Goal: Task Accomplishment & Management: Contribute content

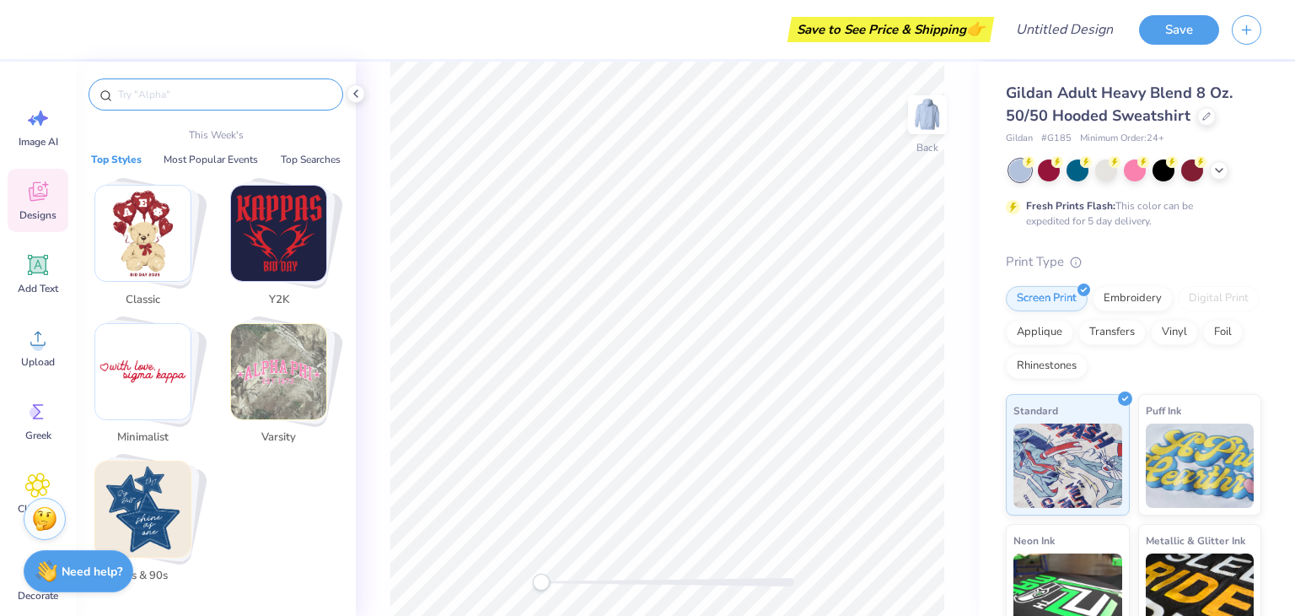
click at [159, 94] on input "text" at bounding box center [224, 94] width 216 height 17
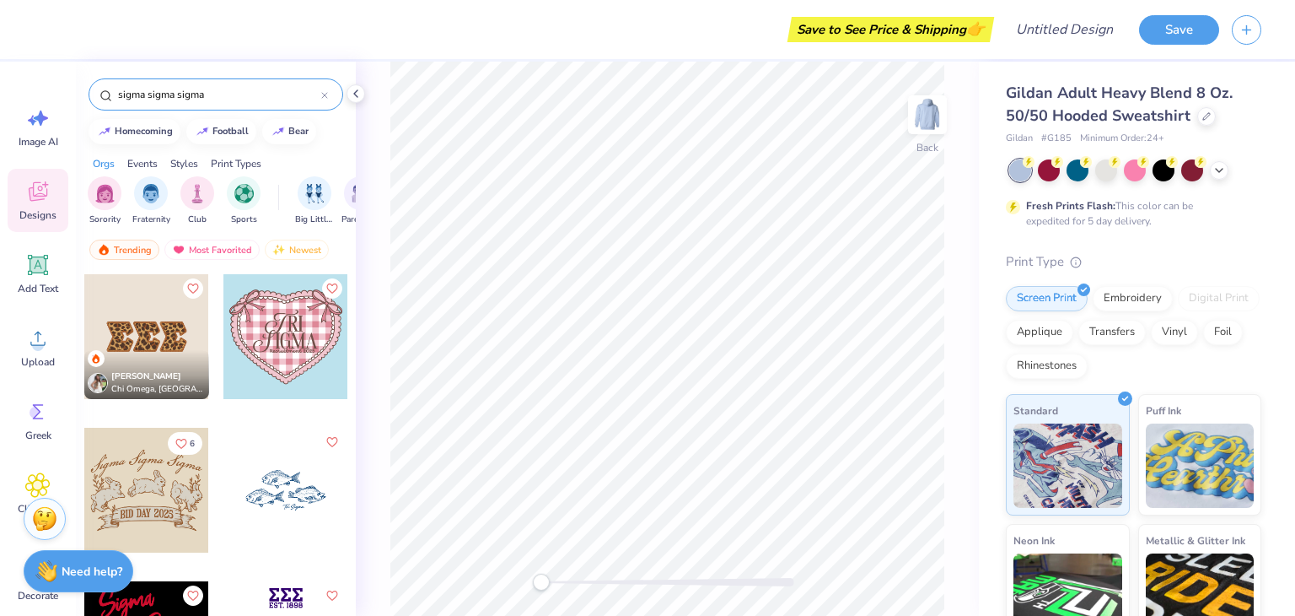
type input "sigma sigma sigma"
click at [143, 362] on div "[PERSON_NAME] Chi Omega, [GEOGRAPHIC_DATA]" at bounding box center [146, 374] width 125 height 49
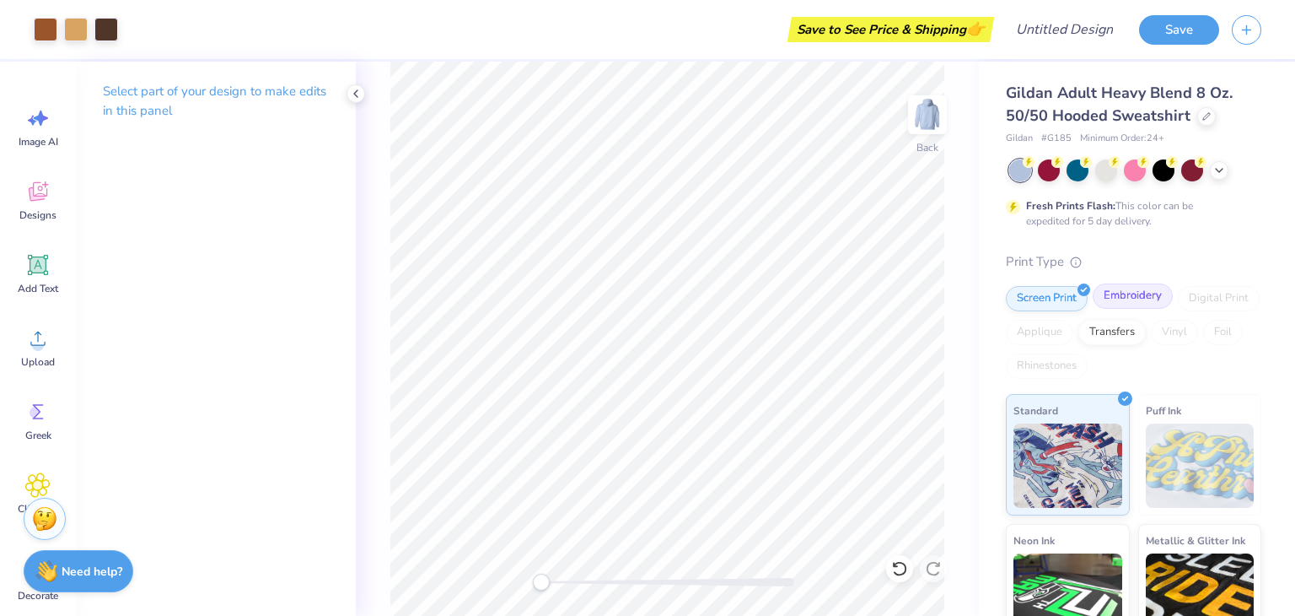
click at [1133, 297] on div "Embroidery" at bounding box center [1133, 295] width 80 height 25
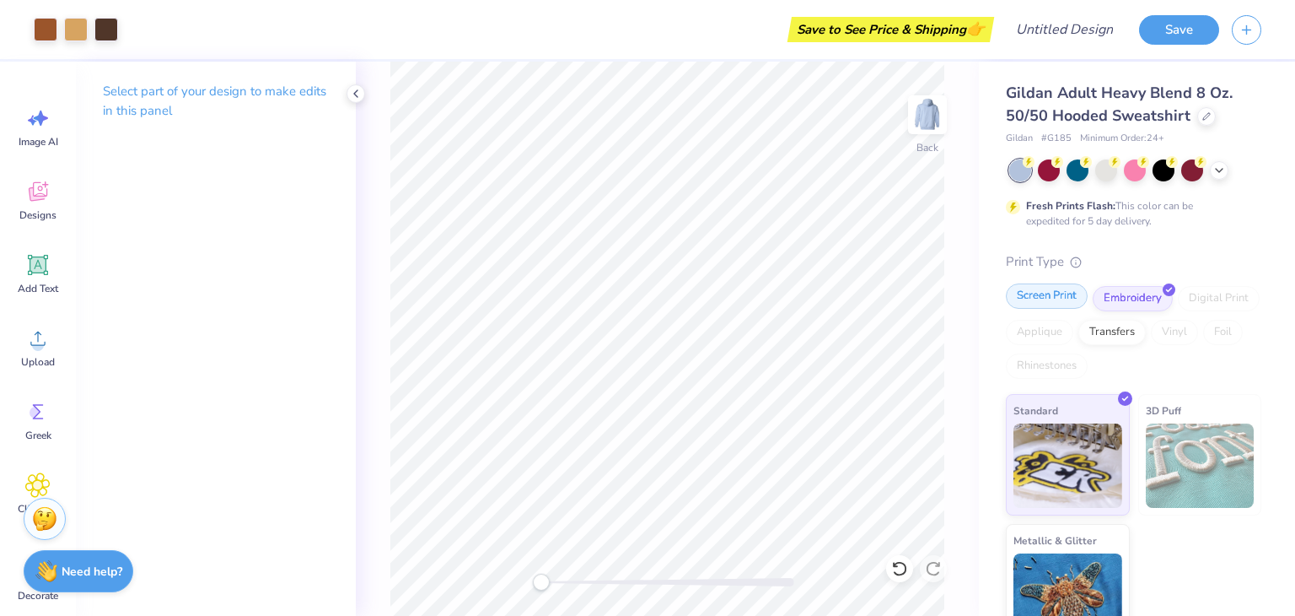
click at [1041, 301] on div "Screen Print" at bounding box center [1047, 295] width 82 height 25
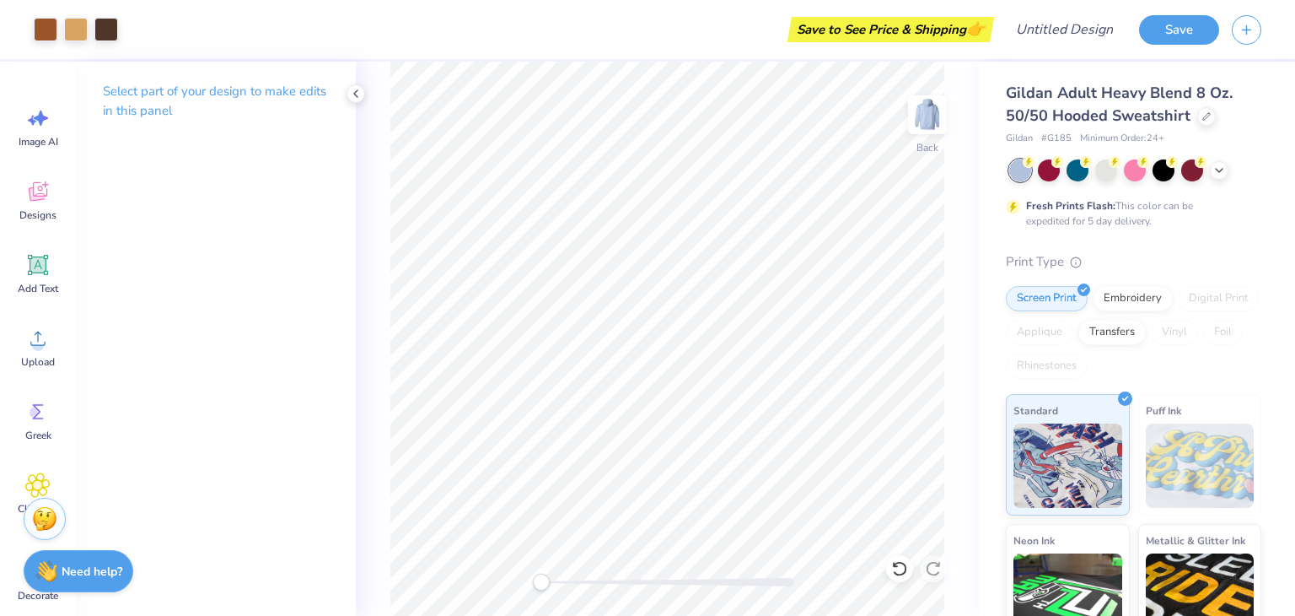
click at [60, 35] on div at bounding box center [76, 30] width 84 height 24
click at [77, 35] on div at bounding box center [76, 28] width 24 height 24
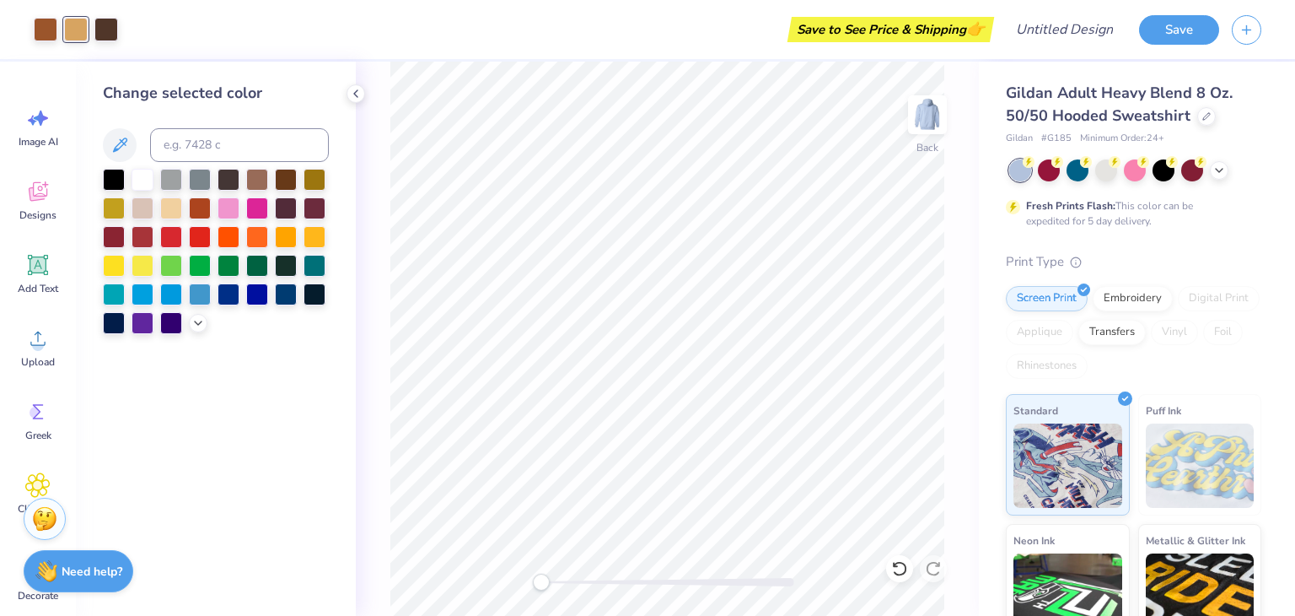
click at [187, 220] on div at bounding box center [216, 251] width 226 height 165
click at [199, 227] on div at bounding box center [200, 235] width 22 height 22
click at [139, 184] on div at bounding box center [143, 178] width 22 height 22
click at [109, 28] on div at bounding box center [106, 28] width 24 height 24
click at [105, 41] on div at bounding box center [106, 30] width 24 height 24
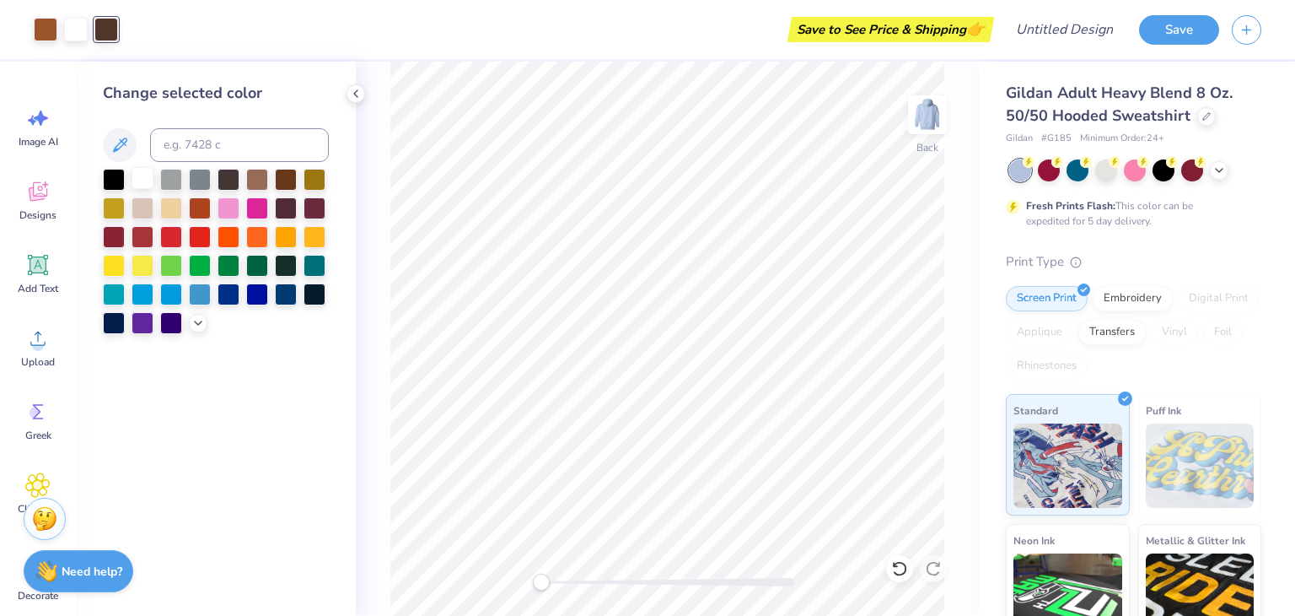
click at [143, 180] on div at bounding box center [143, 178] width 22 height 22
click at [46, 32] on div at bounding box center [46, 28] width 24 height 24
click at [179, 264] on div at bounding box center [171, 264] width 22 height 22
click at [147, 179] on div at bounding box center [143, 178] width 22 height 22
click at [117, 183] on div at bounding box center [114, 178] width 22 height 22
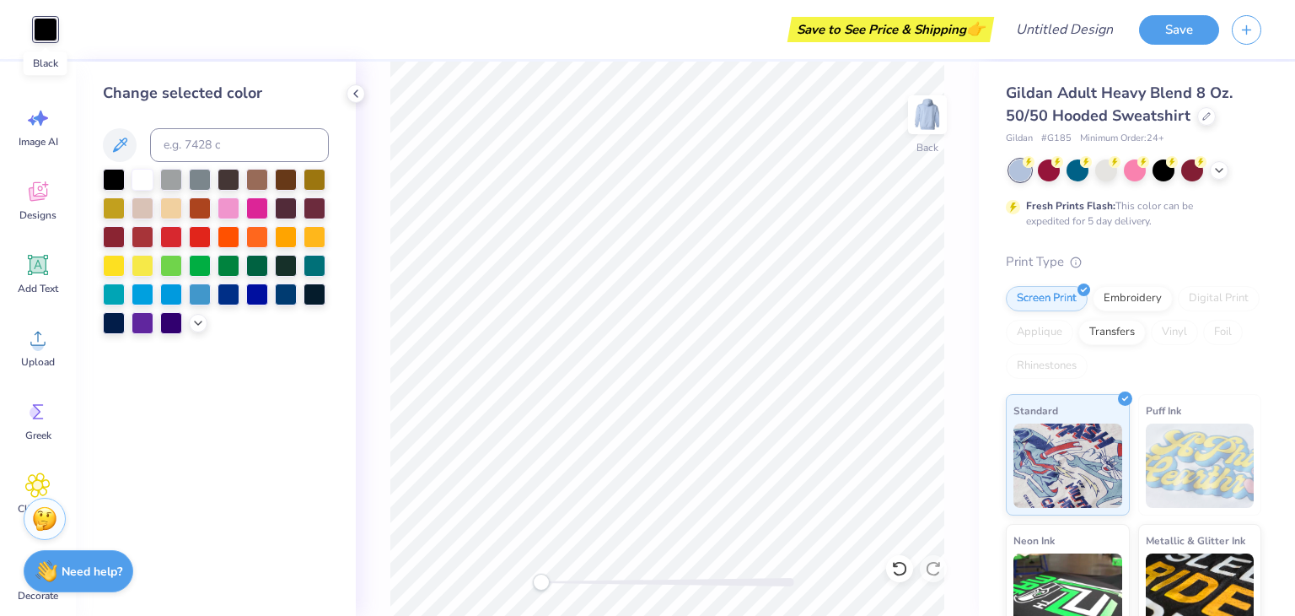
click at [51, 33] on div at bounding box center [46, 30] width 24 height 24
click at [201, 331] on div at bounding box center [216, 251] width 226 height 165
click at [194, 317] on icon at bounding box center [197, 321] width 13 height 13
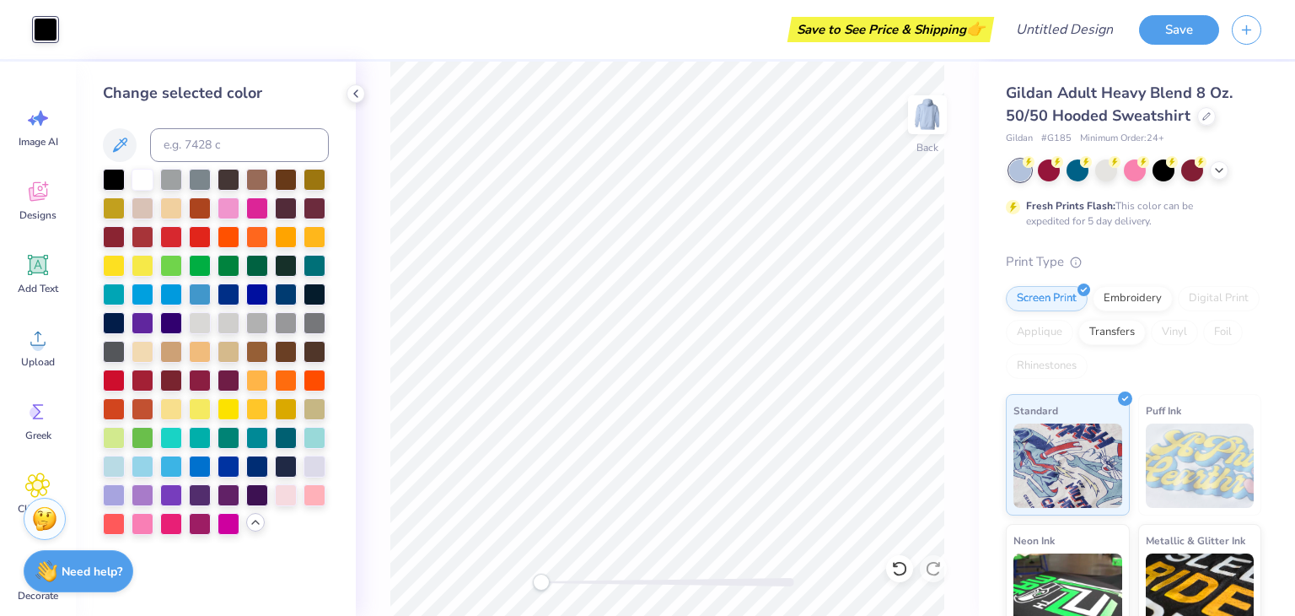
click at [75, 22] on div "Save to See Price & Shipping 👉" at bounding box center [530, 29] width 920 height 59
click at [84, 35] on div "Save to See Price & Shipping 👉" at bounding box center [530, 29] width 920 height 59
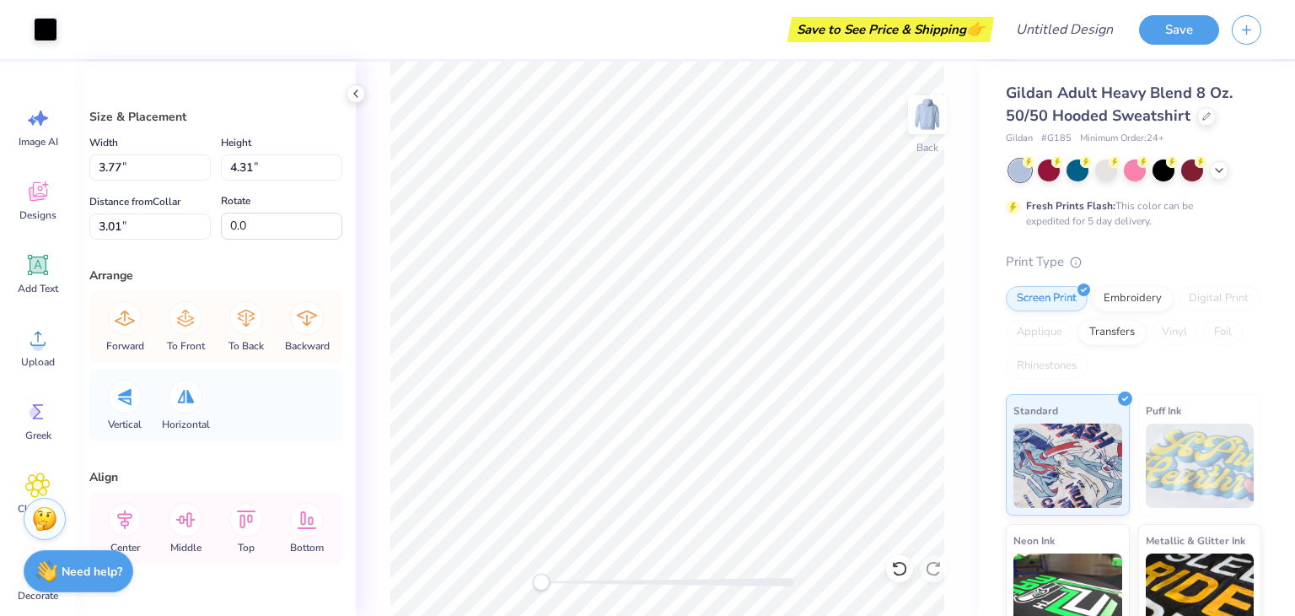
type input "3.43"
type input "3.85"
type input "3.23"
click at [370, 169] on div "Back" at bounding box center [667, 339] width 623 height 554
click at [46, 28] on div at bounding box center [46, 28] width 24 height 24
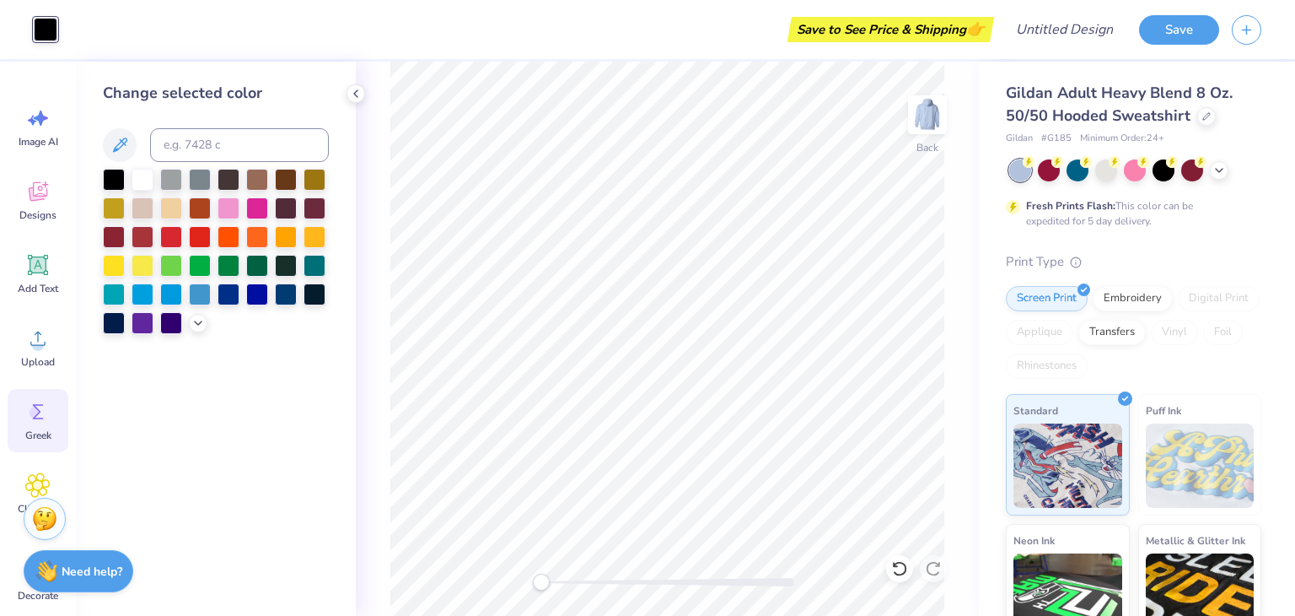
scroll to position [122, 0]
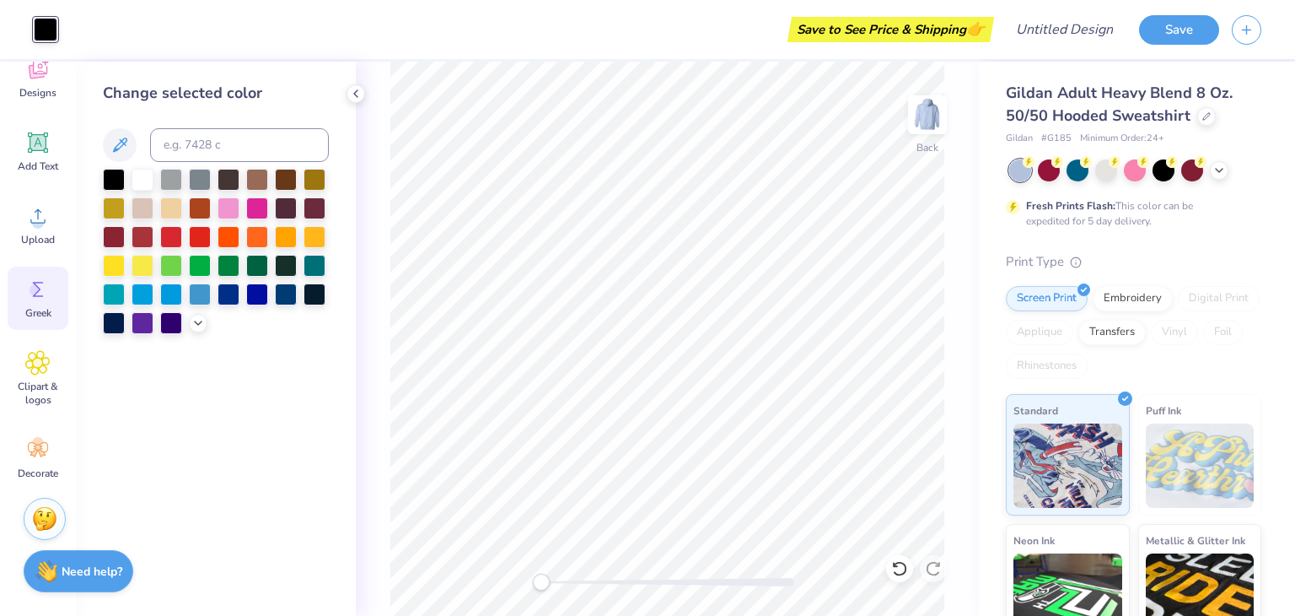
click at [38, 286] on circle at bounding box center [36, 290] width 12 height 12
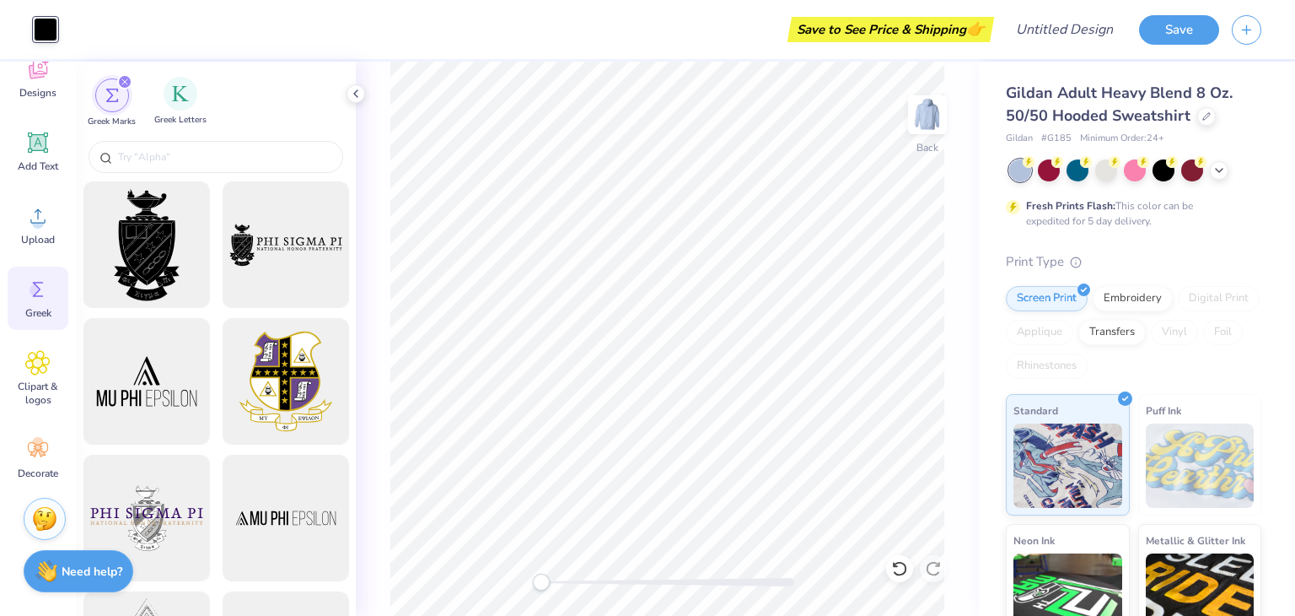
click at [176, 116] on span "Greek Letters" at bounding box center [180, 120] width 52 height 13
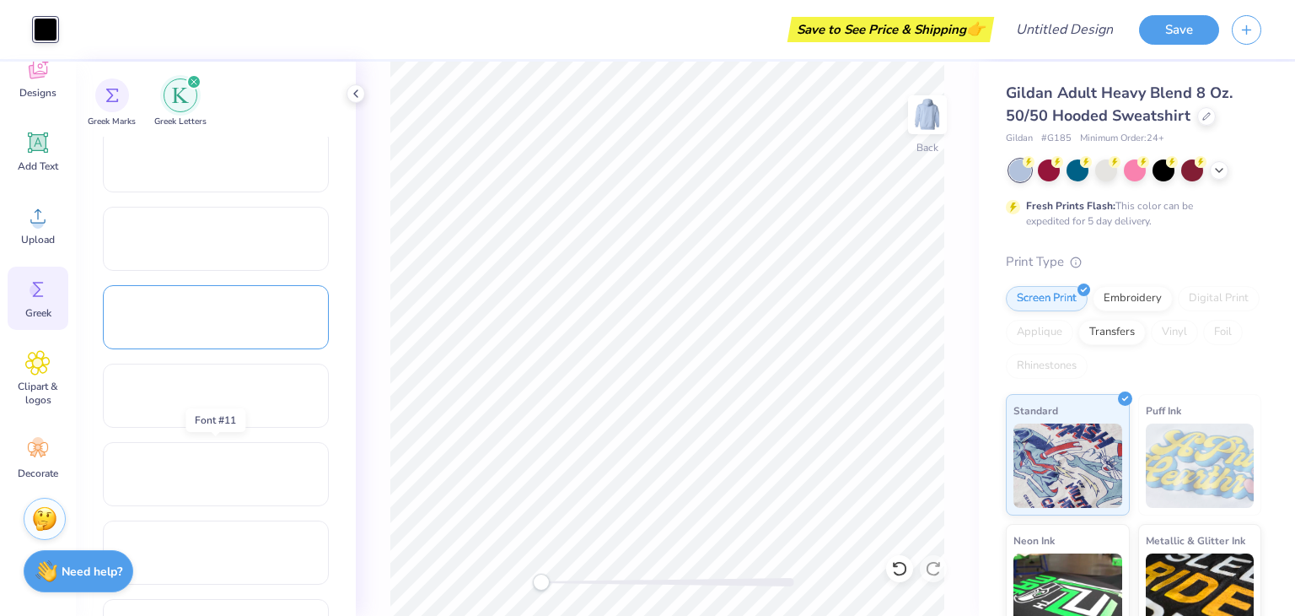
scroll to position [1012, 0]
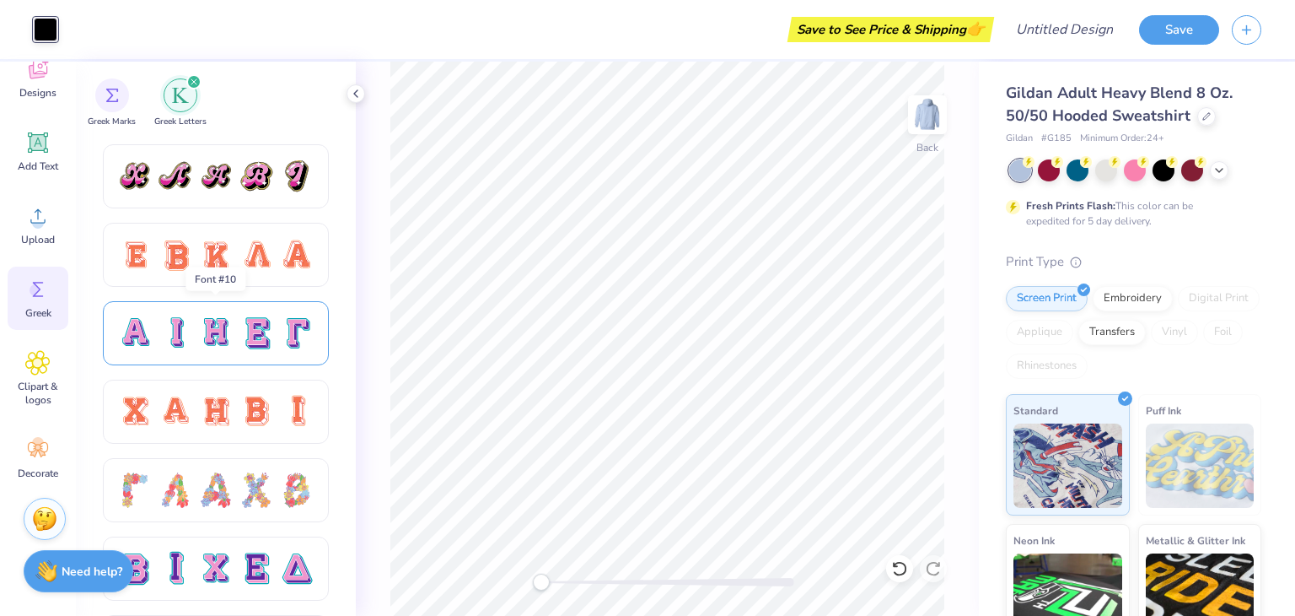
click at [210, 325] on div at bounding box center [215, 332] width 35 height 35
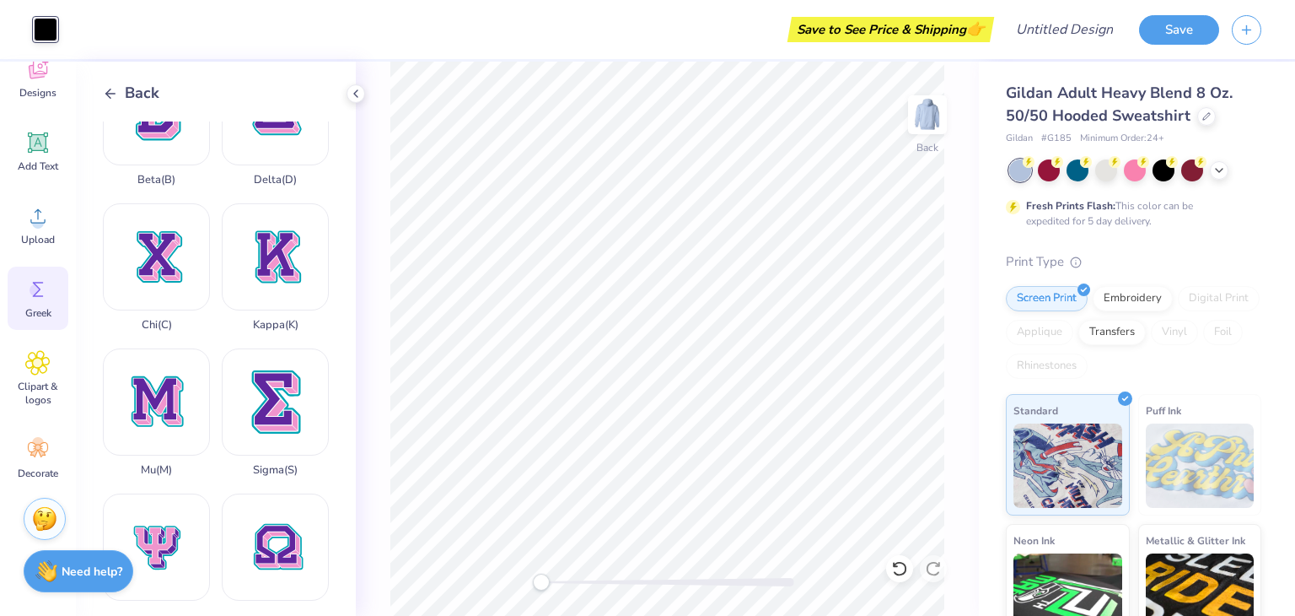
scroll to position [499, 0]
click at [245, 387] on div "Sigma ( S )" at bounding box center [275, 411] width 107 height 128
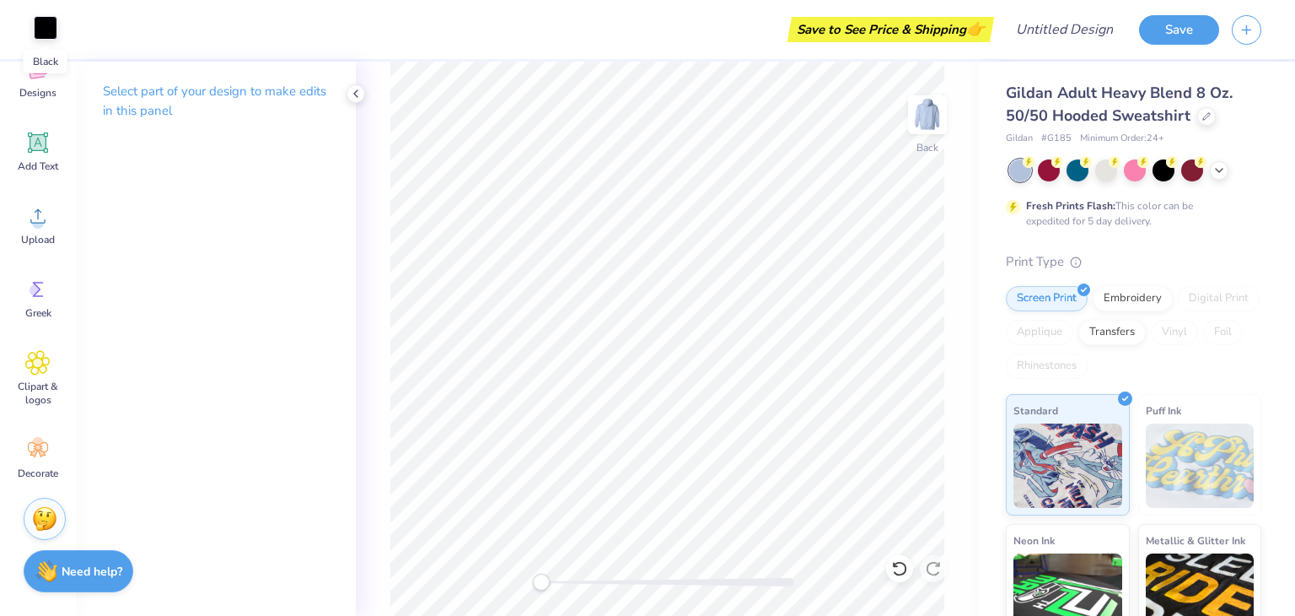
click at [44, 28] on div at bounding box center [46, 28] width 24 height 24
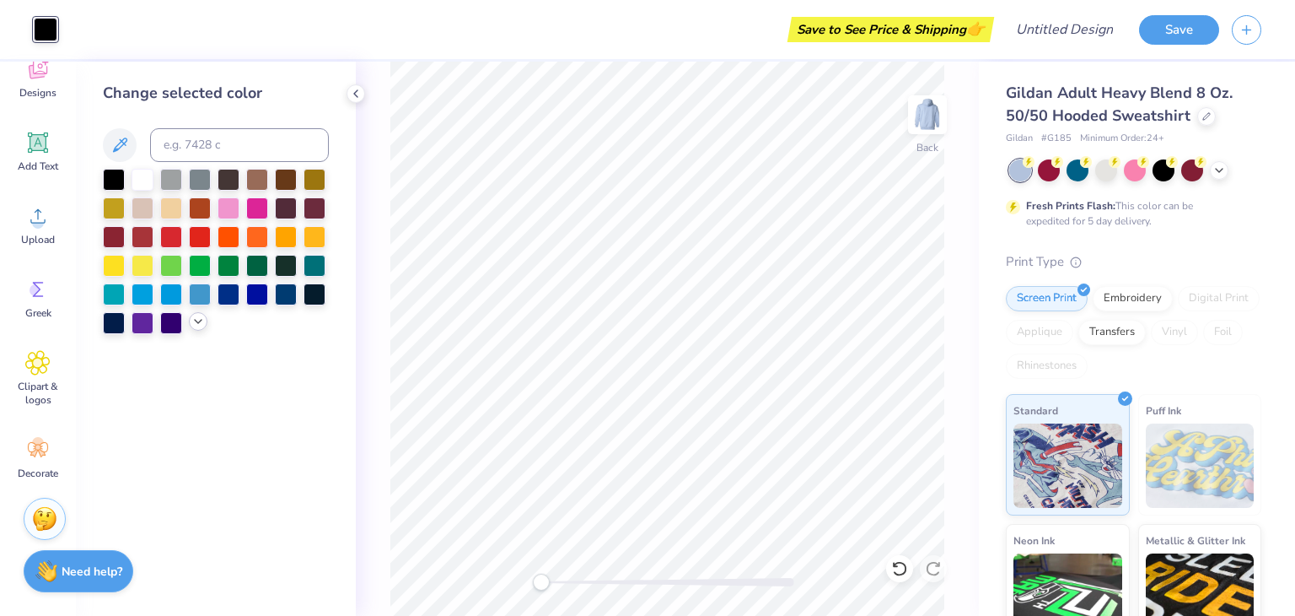
click at [196, 319] on icon at bounding box center [197, 321] width 13 height 13
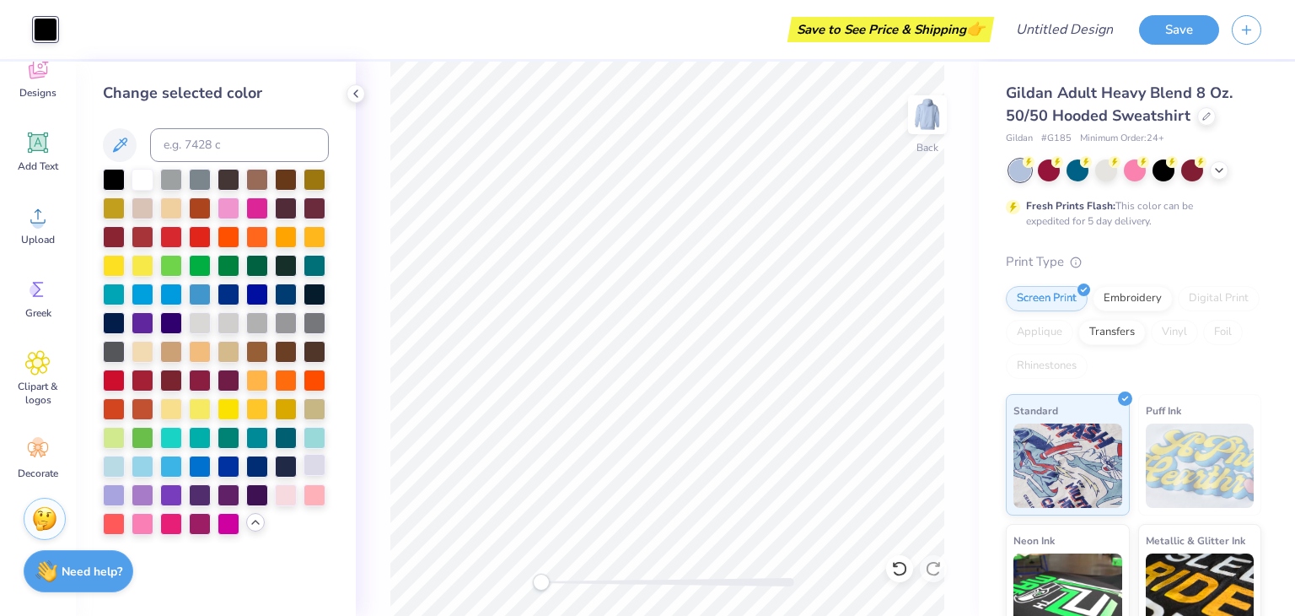
click at [315, 464] on div at bounding box center [315, 465] width 22 height 22
click at [118, 465] on div at bounding box center [114, 465] width 22 height 22
click at [320, 434] on div at bounding box center [315, 436] width 22 height 22
click at [314, 466] on div at bounding box center [315, 465] width 22 height 22
click at [1140, 296] on div "Embroidery" at bounding box center [1133, 295] width 80 height 25
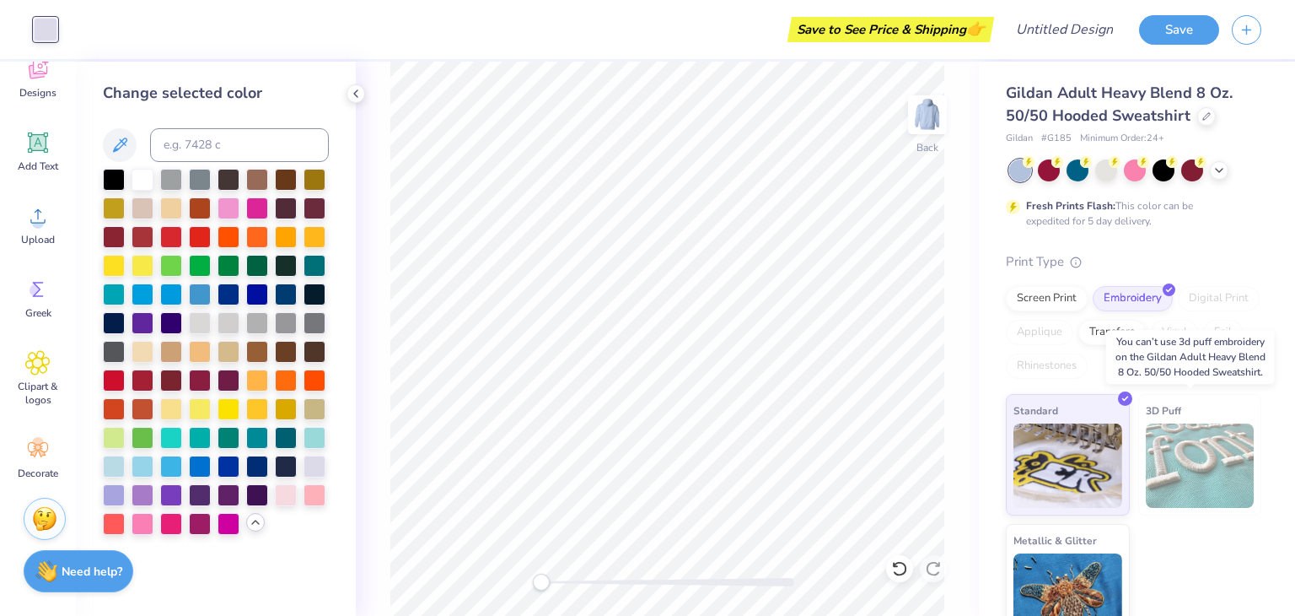
click at [1155, 464] on img at bounding box center [1200, 465] width 109 height 84
click at [1187, 462] on img at bounding box center [1200, 465] width 109 height 84
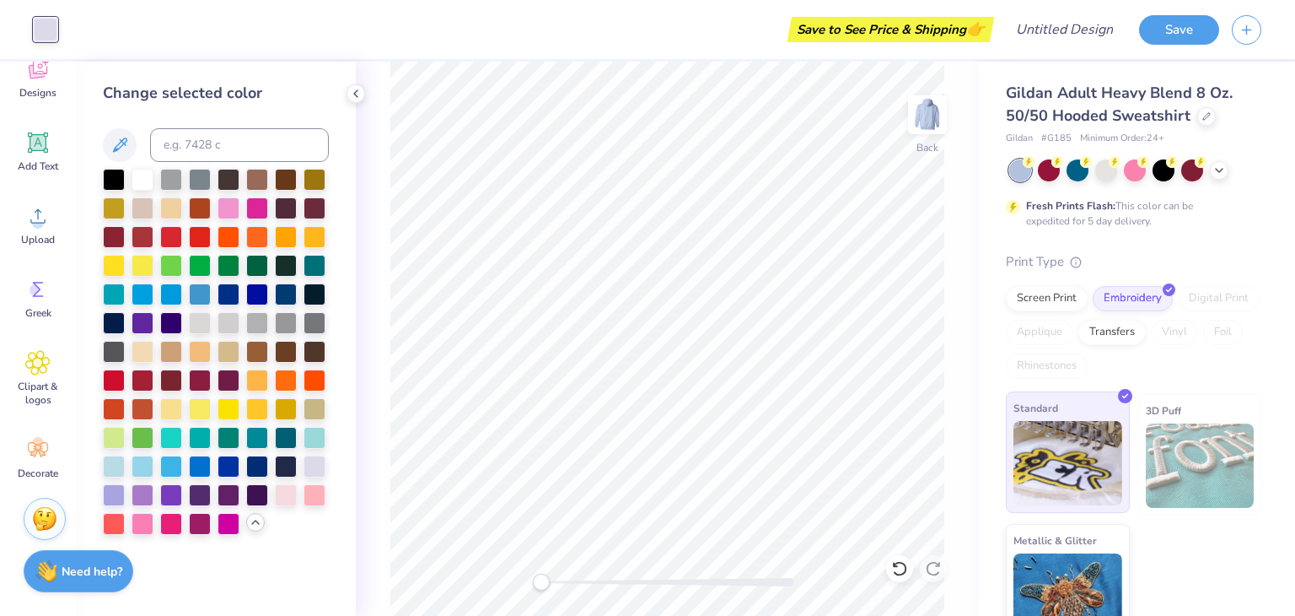
click at [1052, 441] on img at bounding box center [1068, 463] width 109 height 84
click at [137, 473] on div at bounding box center [143, 465] width 22 height 22
click at [218, 470] on div at bounding box center [229, 465] width 22 height 22
click at [229, 468] on div at bounding box center [229, 465] width 22 height 22
click at [234, 468] on div at bounding box center [229, 465] width 22 height 22
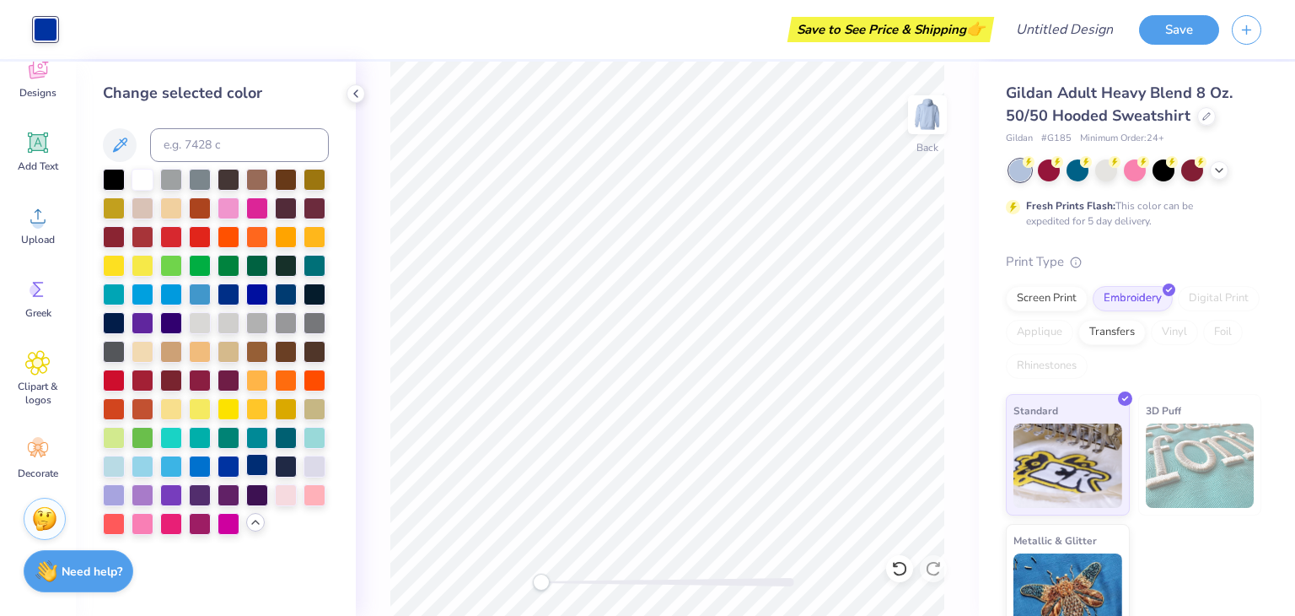
click at [254, 467] on div at bounding box center [257, 465] width 22 height 22
click at [73, 35] on div "Save to See Price & Shipping 👉" at bounding box center [530, 29] width 920 height 59
click at [38, 460] on icon at bounding box center [37, 449] width 25 height 25
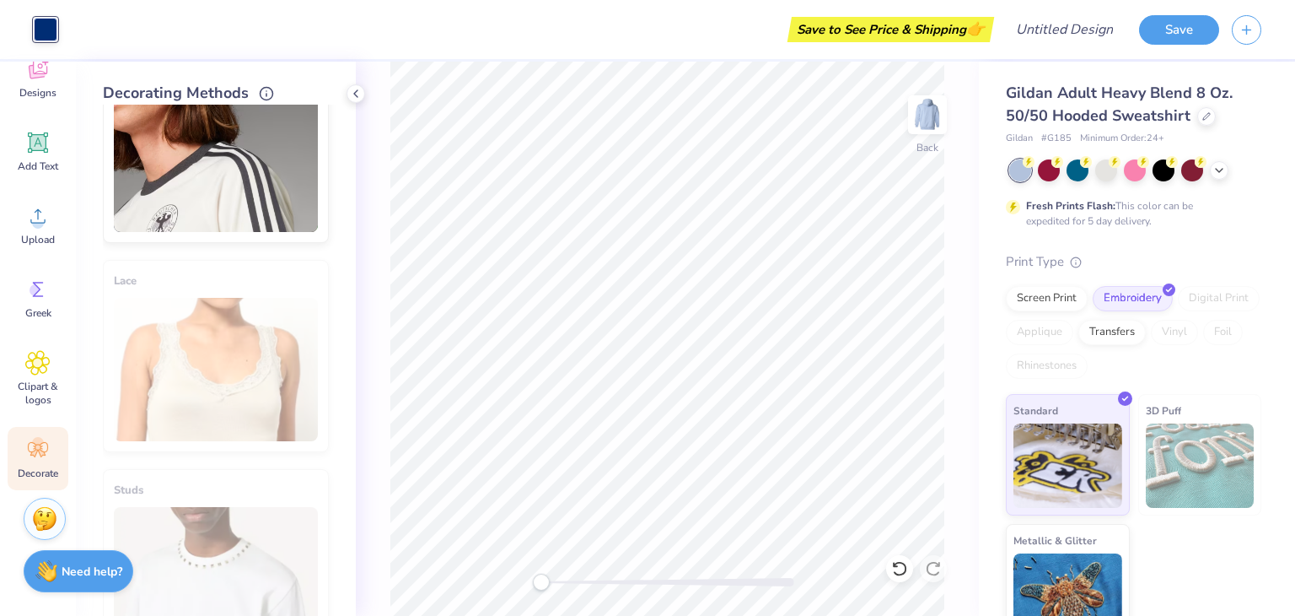
scroll to position [486, 0]
click at [33, 395] on span "Clipart & logos" at bounding box center [38, 392] width 56 height 27
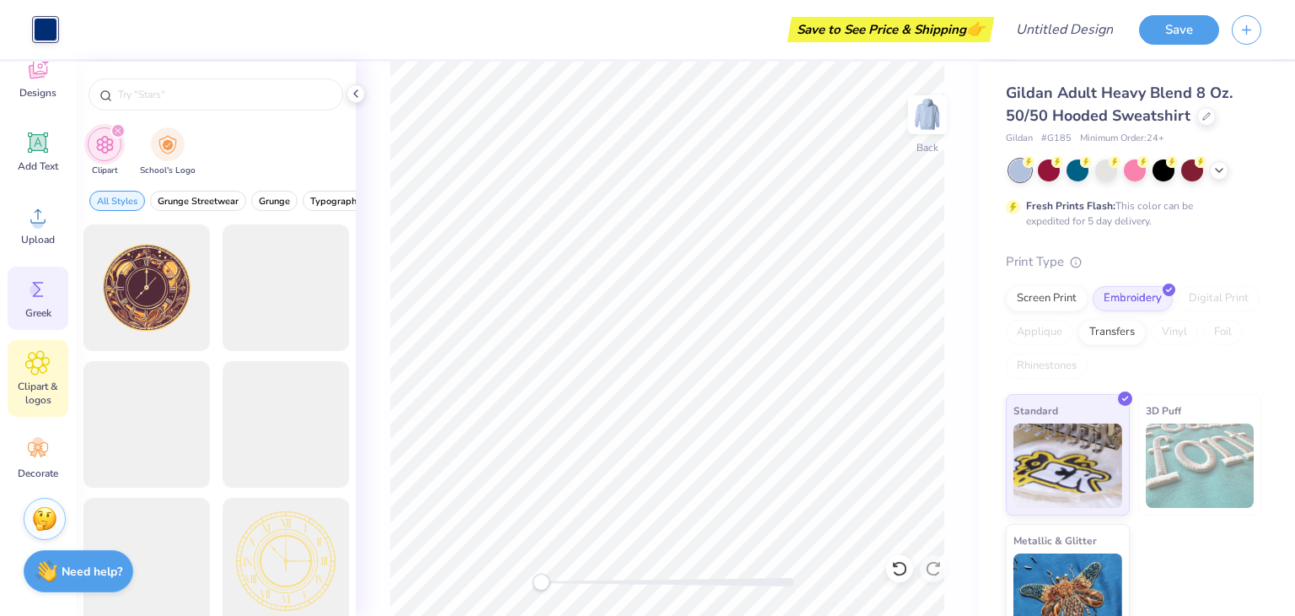
click at [44, 321] on div "Greek" at bounding box center [38, 297] width 61 height 63
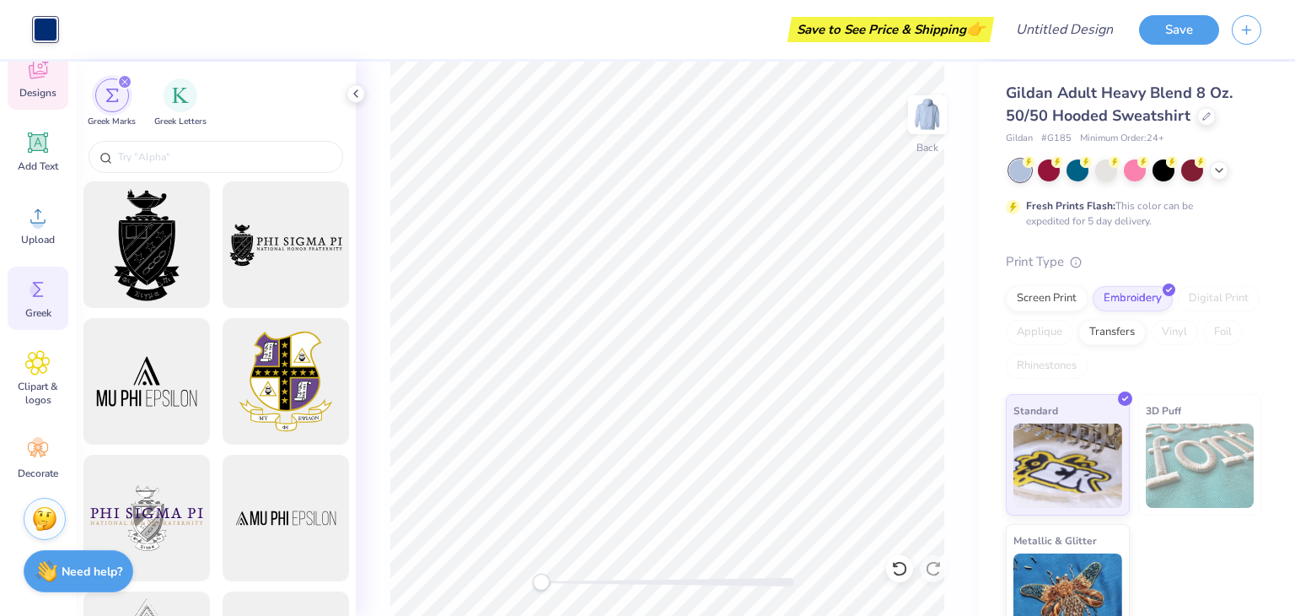
click at [40, 82] on div "Designs" at bounding box center [38, 77] width 61 height 63
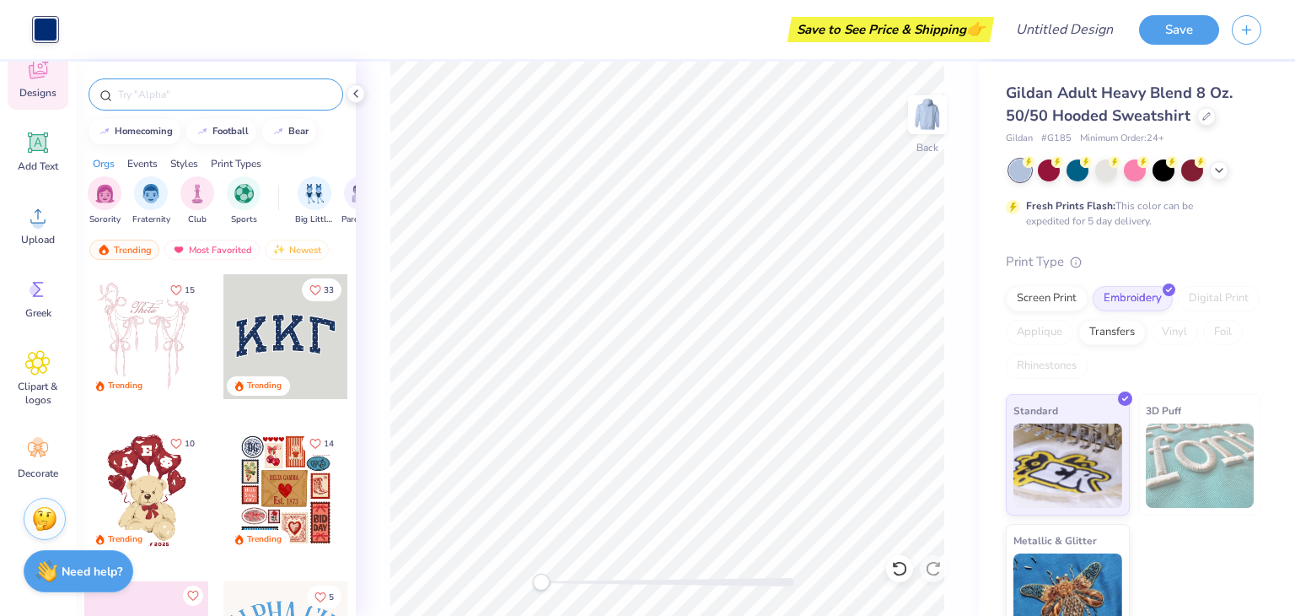
click at [171, 78] on div at bounding box center [216, 94] width 255 height 32
click at [180, 87] on input "text" at bounding box center [224, 94] width 216 height 17
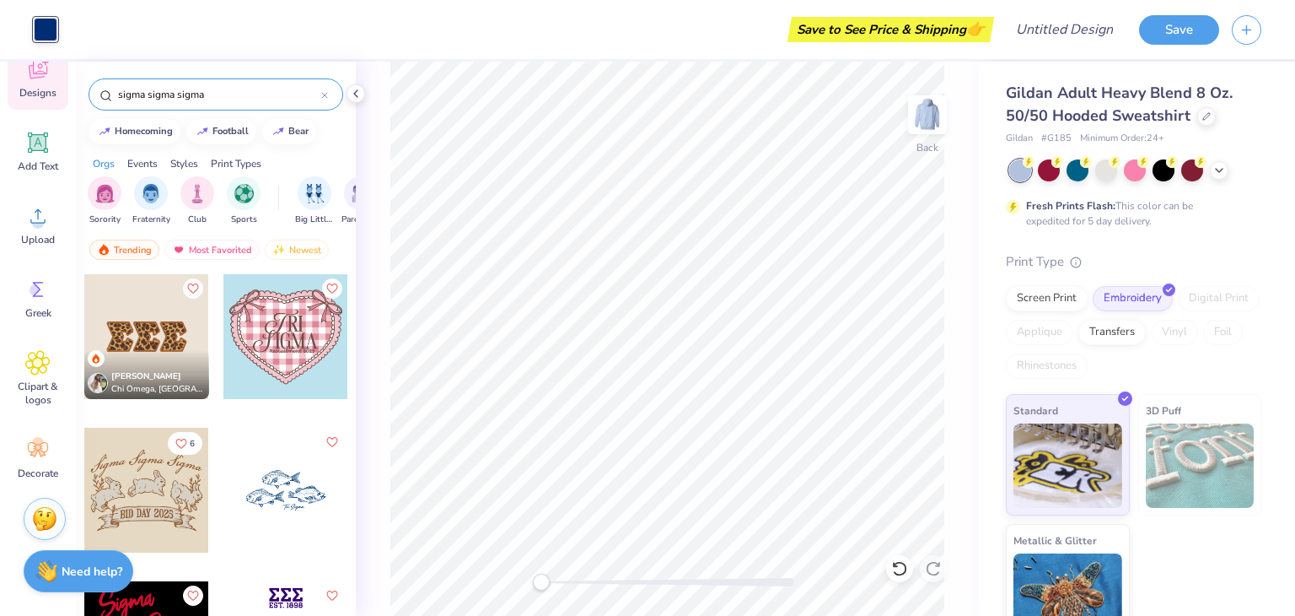
type input "sigma sigma sigma"
click at [143, 339] on div at bounding box center [146, 336] width 125 height 125
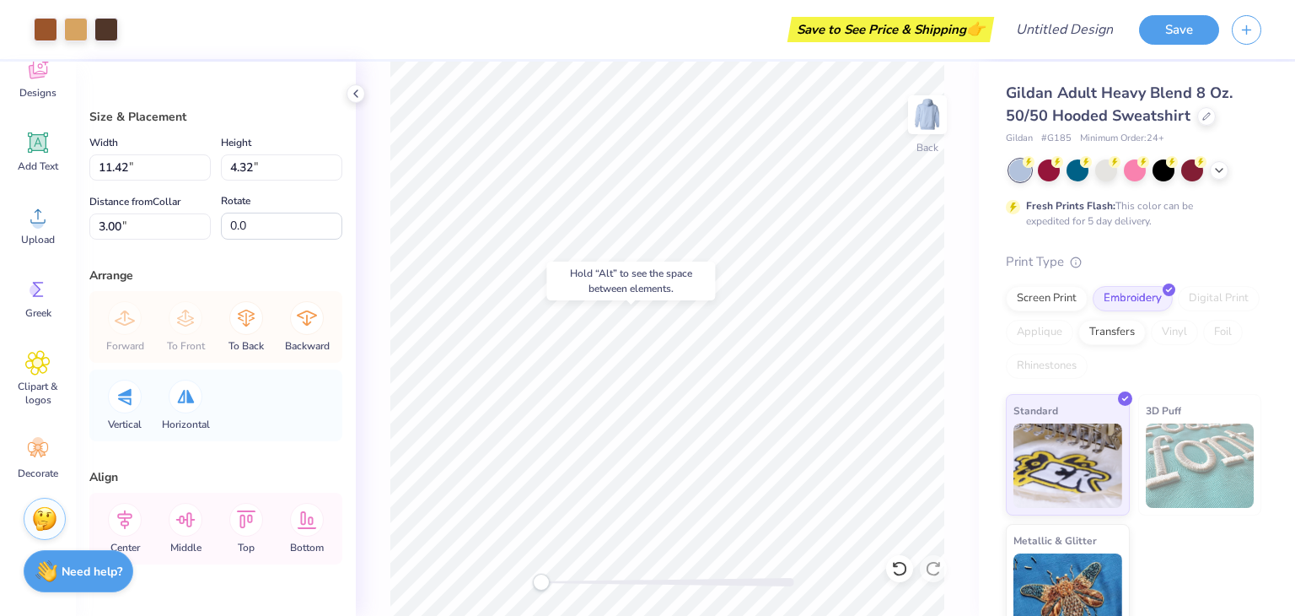
type input "3.43"
type input "3.85"
type input "3.23"
click at [68, 30] on div at bounding box center [76, 28] width 24 height 24
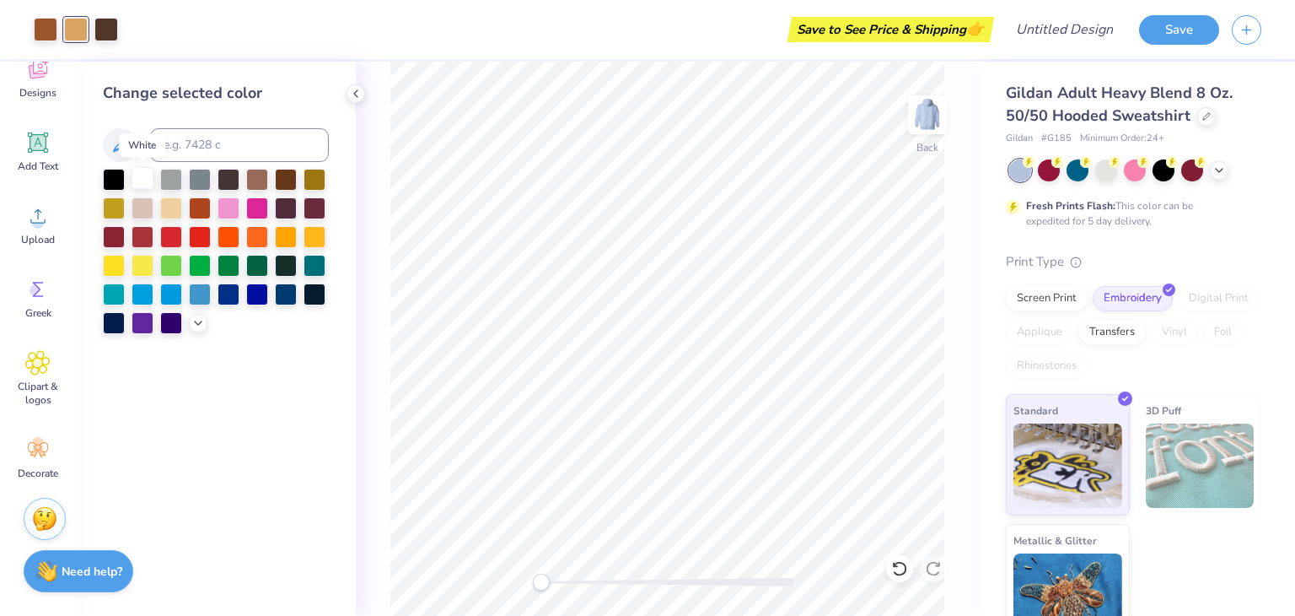
click at [133, 177] on div at bounding box center [143, 178] width 22 height 22
click at [113, 29] on div at bounding box center [106, 28] width 24 height 24
click at [143, 180] on div at bounding box center [143, 178] width 22 height 22
click at [44, 17] on div at bounding box center [46, 28] width 24 height 24
click at [252, 291] on div at bounding box center [257, 293] width 22 height 22
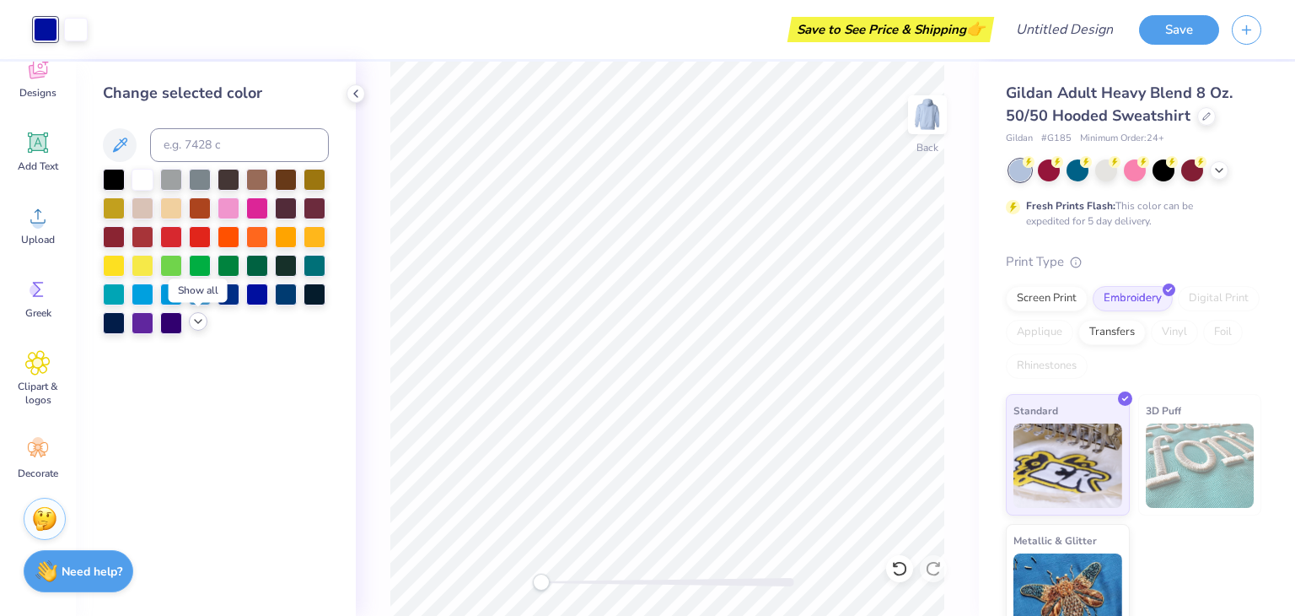
click at [198, 325] on icon at bounding box center [197, 321] width 13 height 13
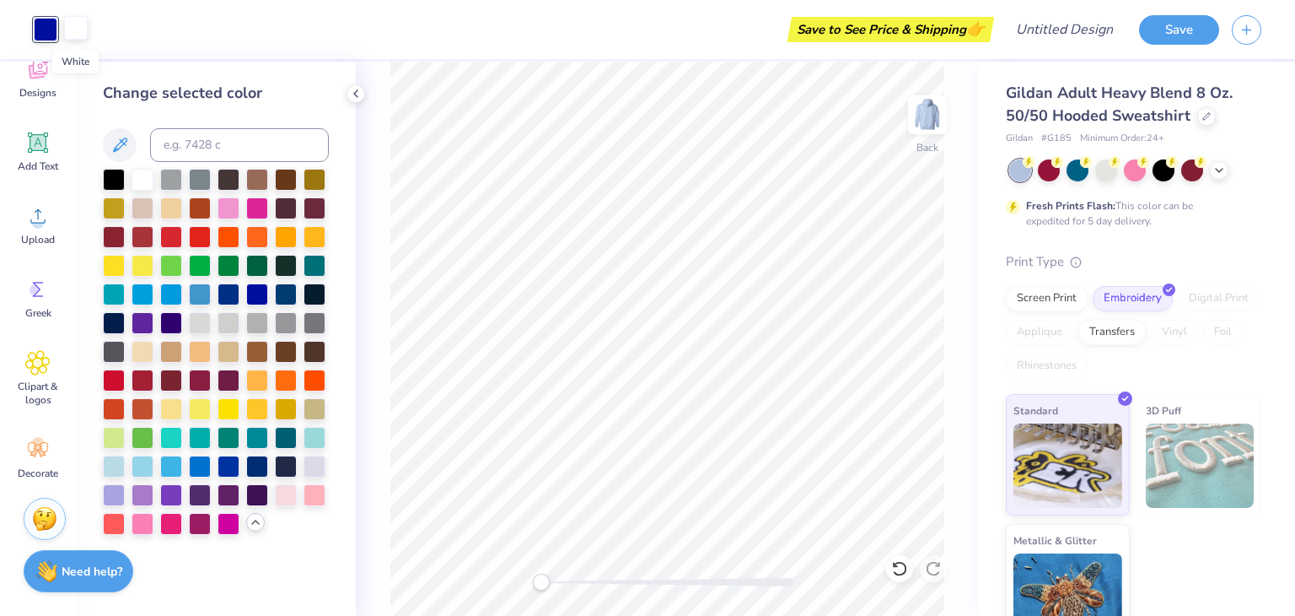
click at [71, 19] on div at bounding box center [76, 28] width 24 height 24
click at [196, 218] on div at bounding box center [200, 207] width 22 height 22
click at [201, 232] on div at bounding box center [200, 235] width 22 height 22
click at [44, 32] on div at bounding box center [46, 28] width 24 height 24
click at [139, 186] on div at bounding box center [143, 178] width 22 height 22
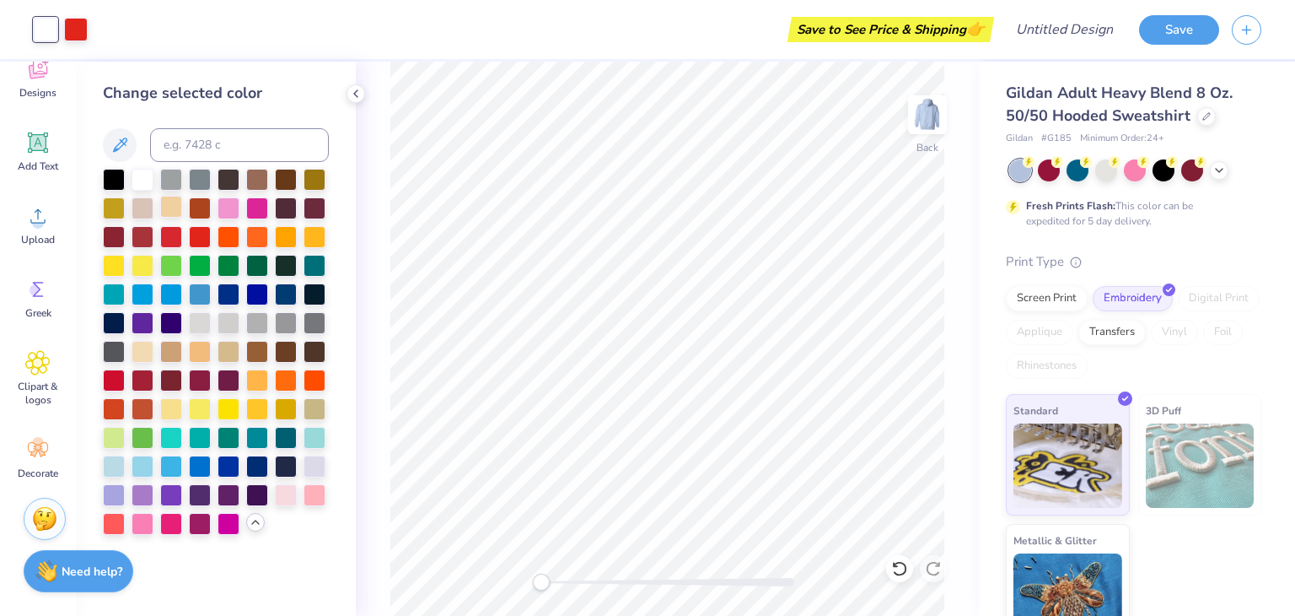
click at [172, 211] on div at bounding box center [171, 207] width 22 height 22
click at [79, 31] on div at bounding box center [76, 28] width 24 height 24
click at [263, 490] on div at bounding box center [257, 493] width 22 height 22
click at [322, 436] on div at bounding box center [315, 436] width 22 height 22
click at [45, 26] on div at bounding box center [46, 28] width 24 height 24
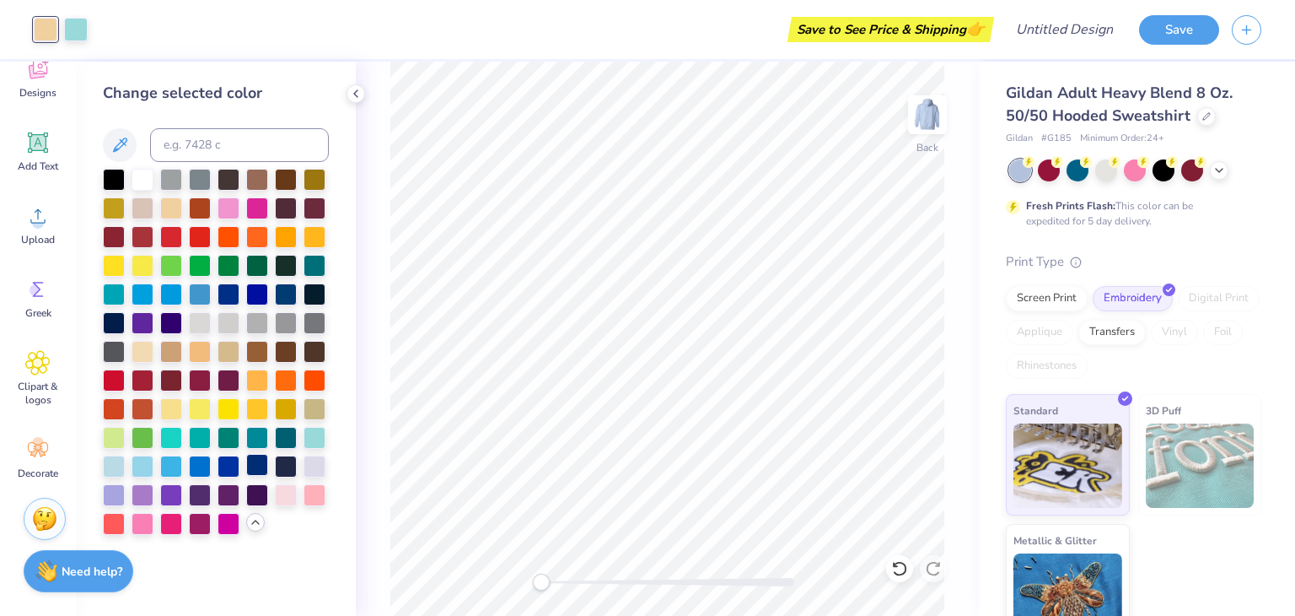
click at [264, 461] on div at bounding box center [257, 465] width 22 height 22
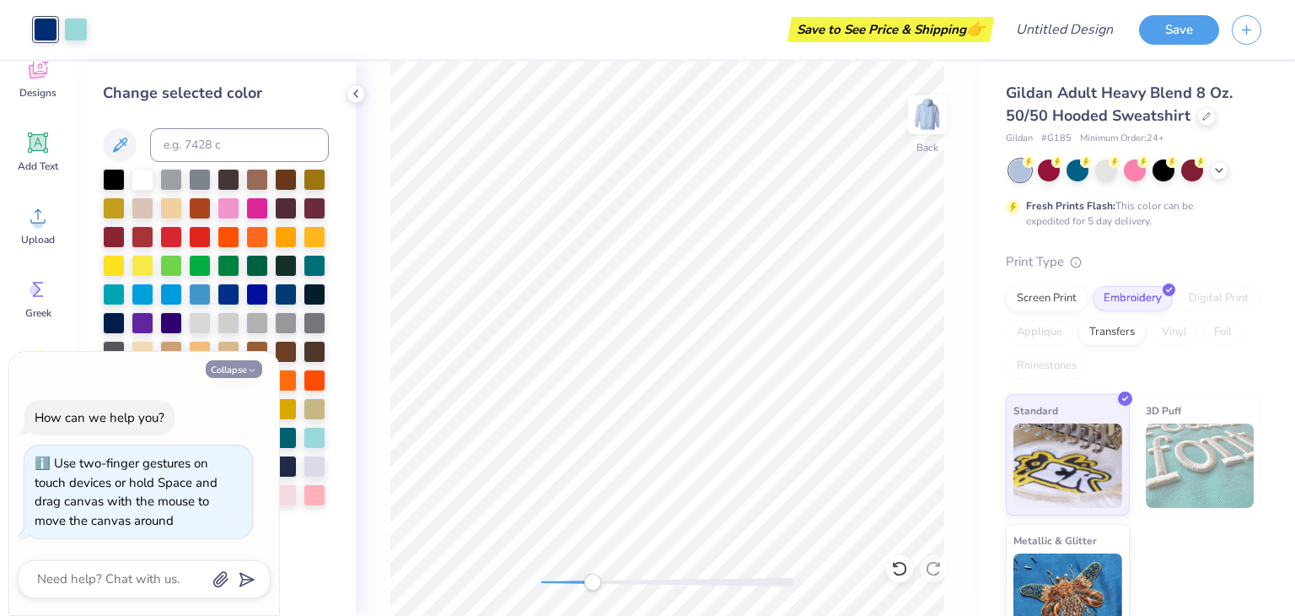
click at [250, 369] on polyline "button" at bounding box center [252, 370] width 5 height 3
type textarea "x"
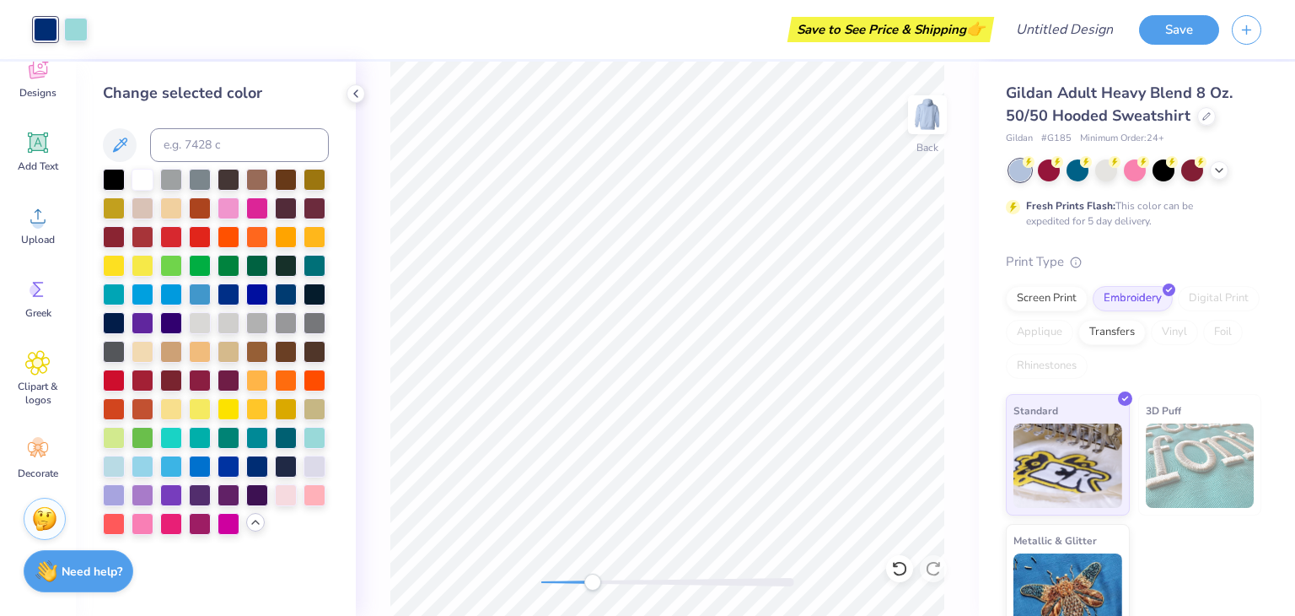
click at [248, 530] on div at bounding box center [216, 352] width 226 height 366
click at [1043, 412] on span "Standard" at bounding box center [1036, 408] width 45 height 18
click at [29, 370] on icon at bounding box center [37, 362] width 24 height 25
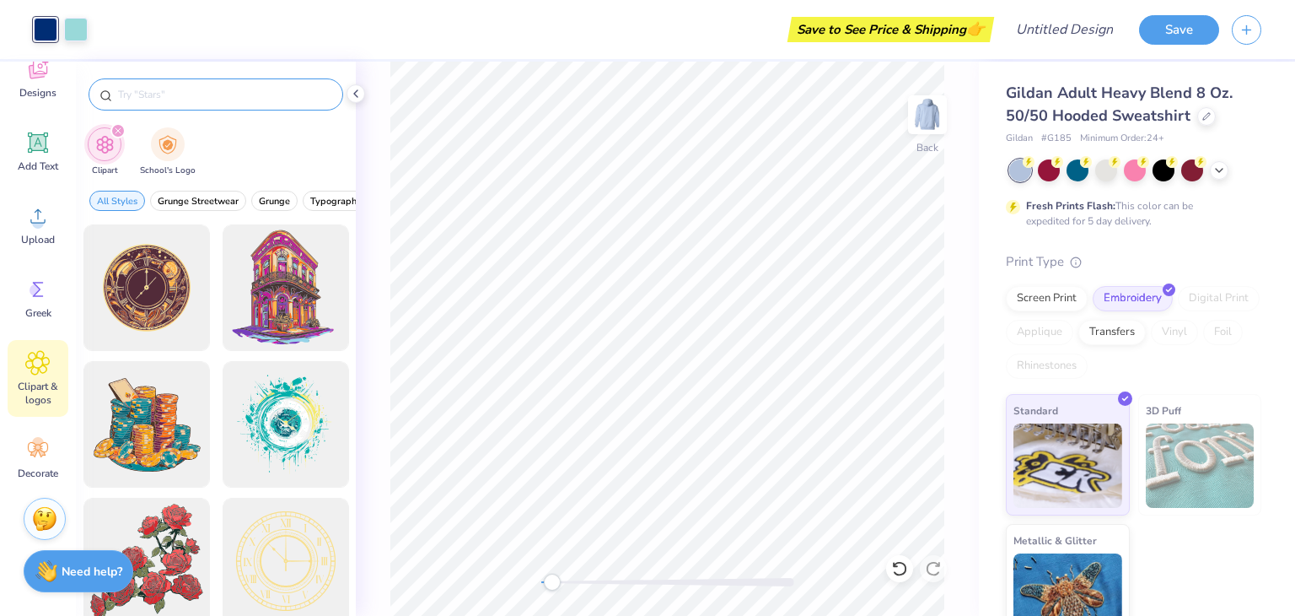
click at [142, 97] on input "text" at bounding box center [224, 94] width 216 height 17
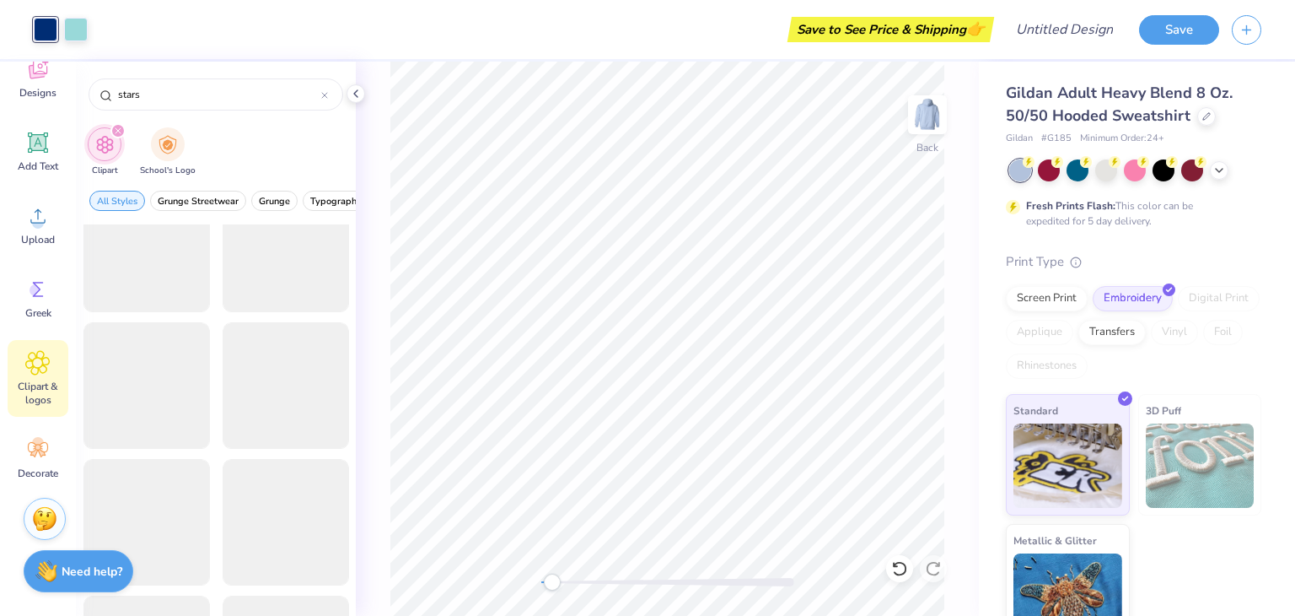
scroll to position [180, 0]
type input "stars"
click at [154, 395] on div at bounding box center [146, 380] width 139 height 139
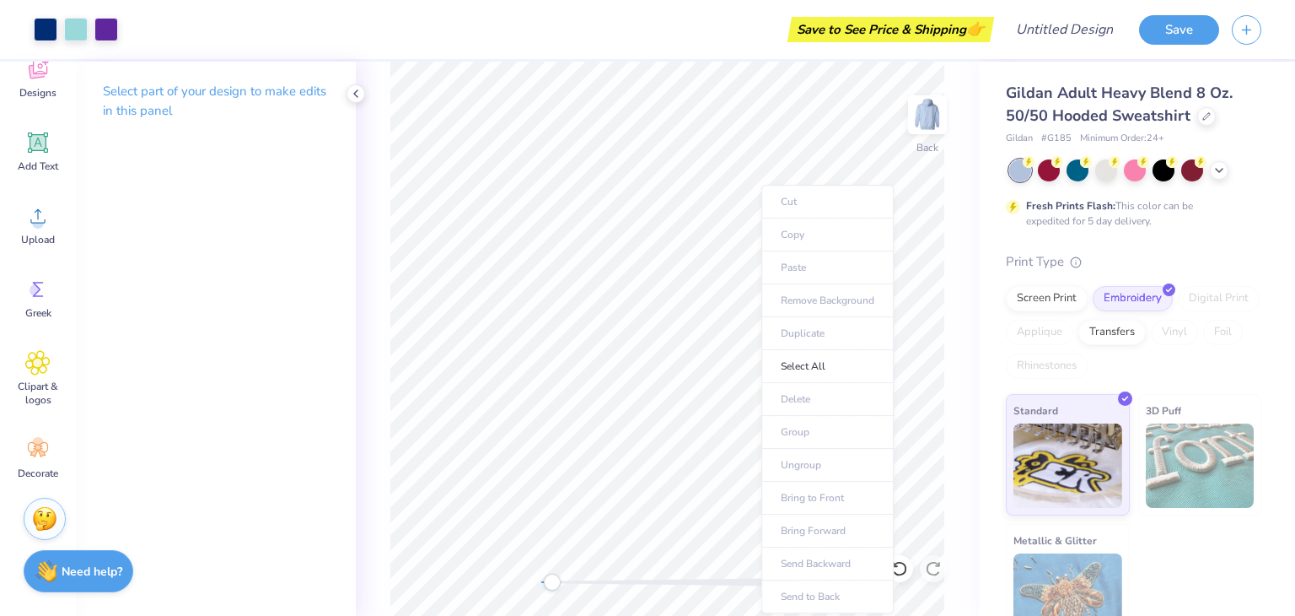
click at [886, 412] on ul "Cut Copy Paste Remove Background Duplicate Select All Delete Group Ungroup Brin…" at bounding box center [827, 399] width 132 height 428
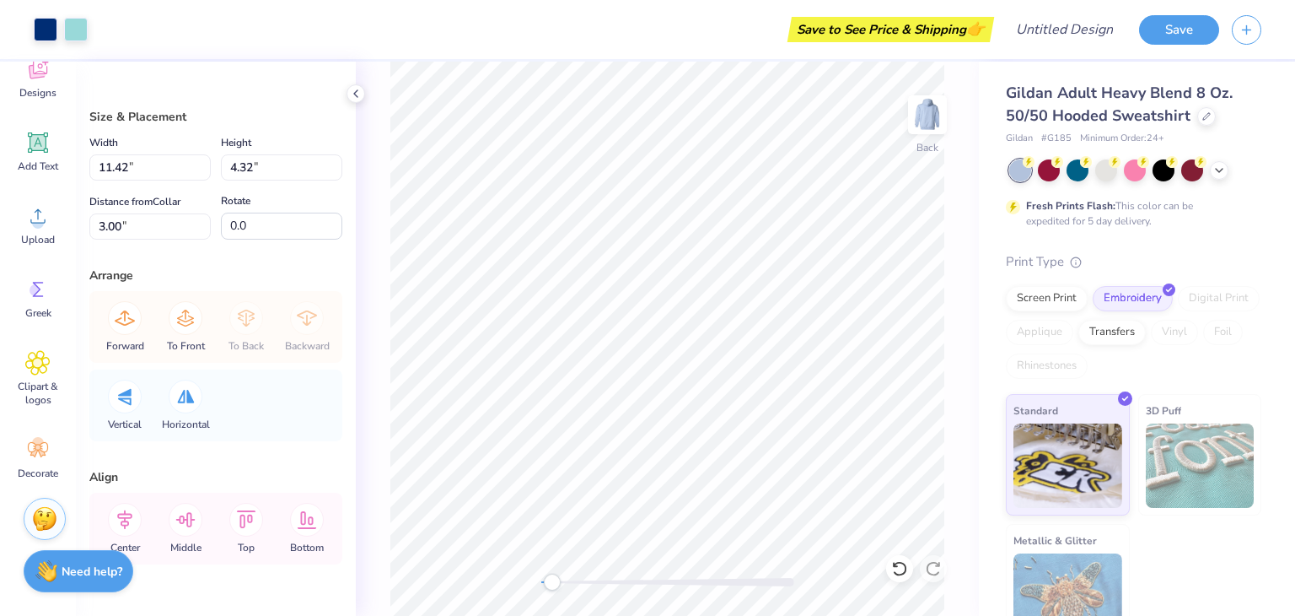
type input "4.15"
type input "1.61"
type input "3.60"
type input "11.42"
type input "4.32"
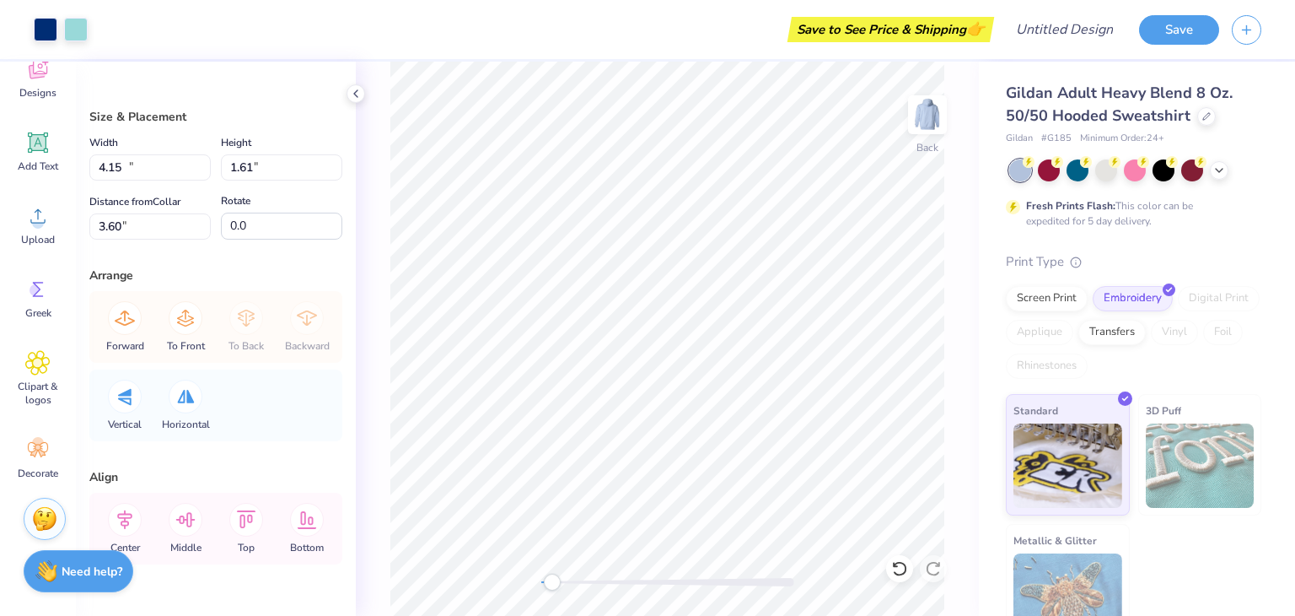
type input "3.00"
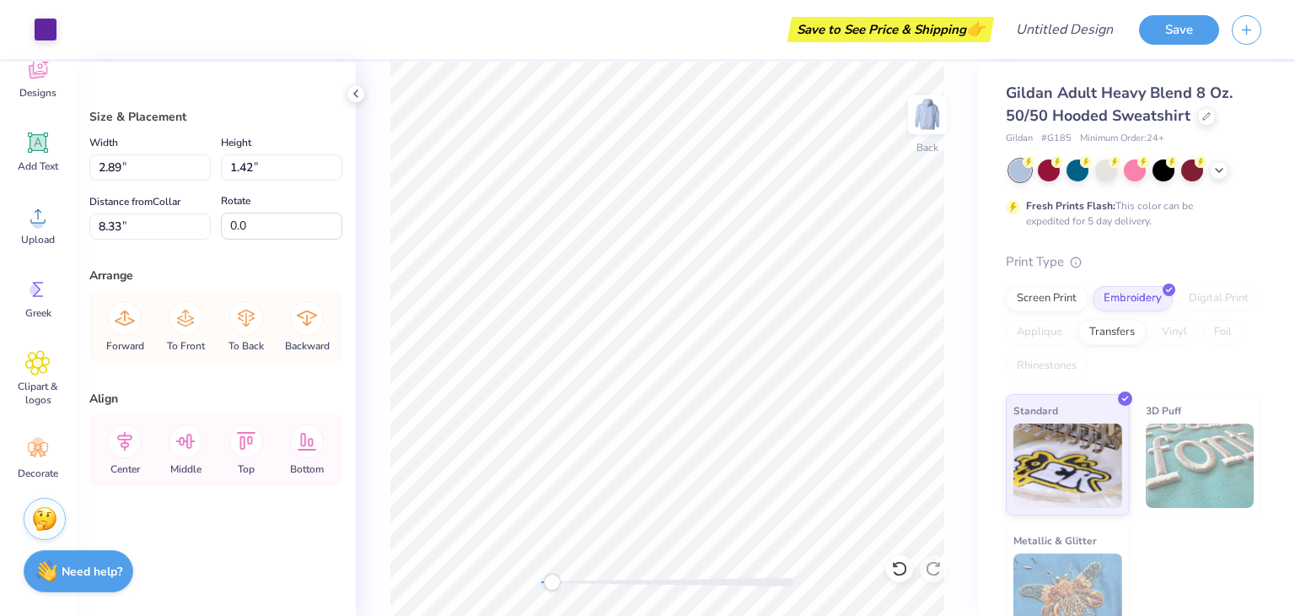
type input "7.65"
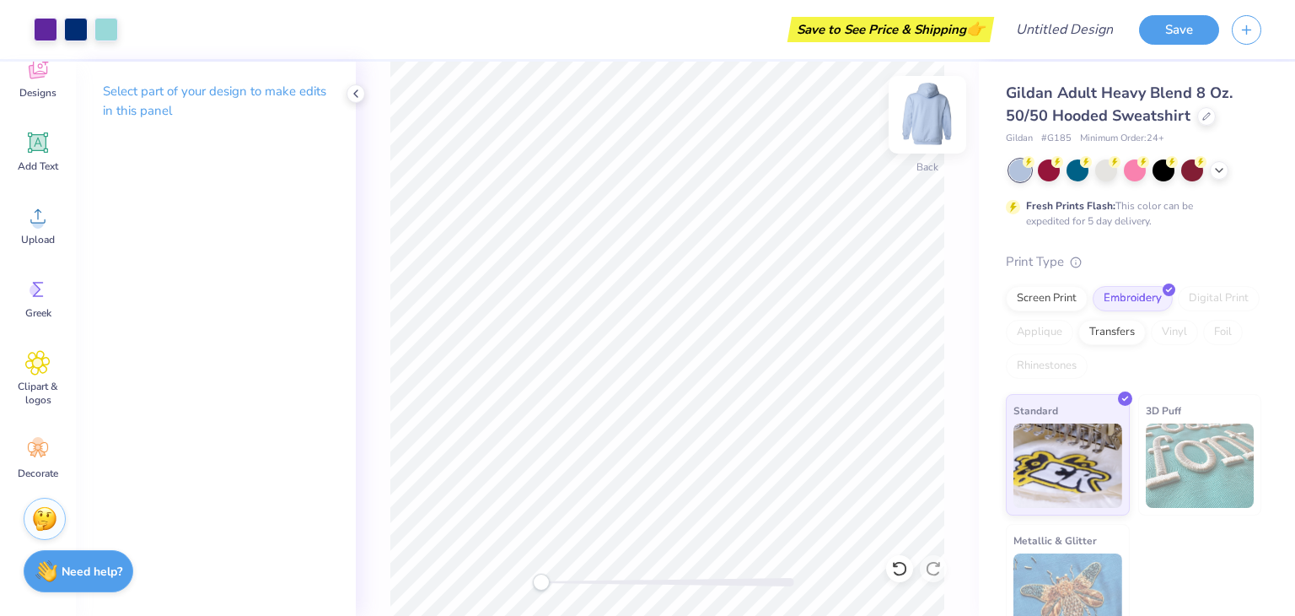
click at [928, 122] on img at bounding box center [927, 114] width 67 height 67
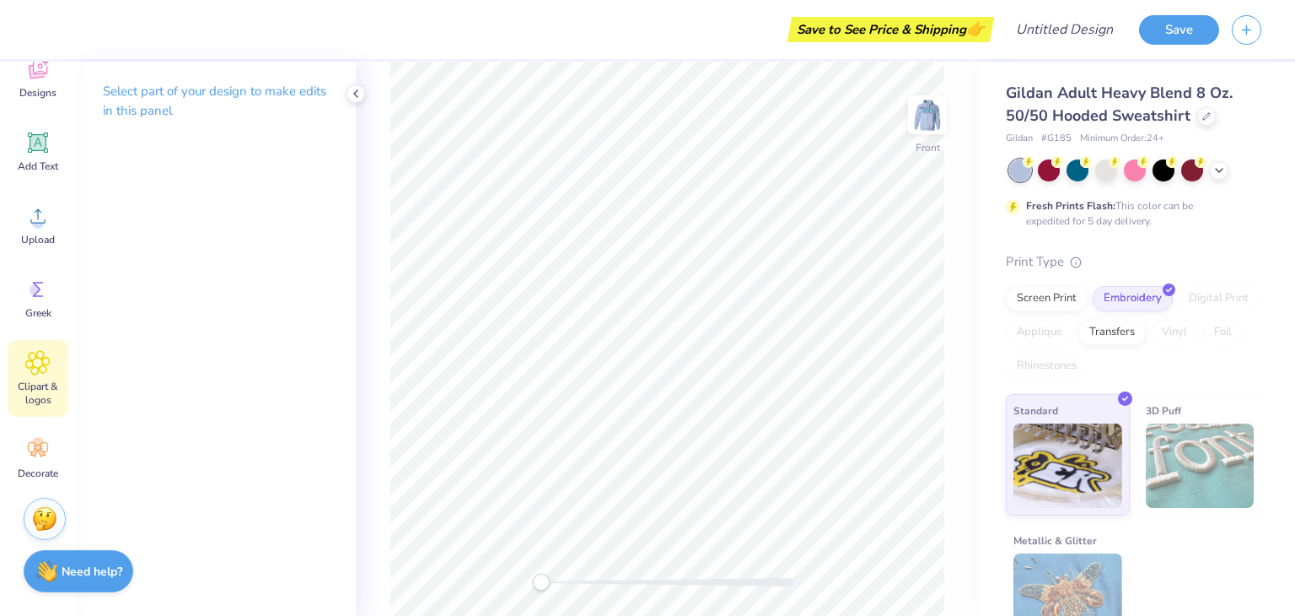
click at [50, 365] on icon at bounding box center [37, 362] width 24 height 25
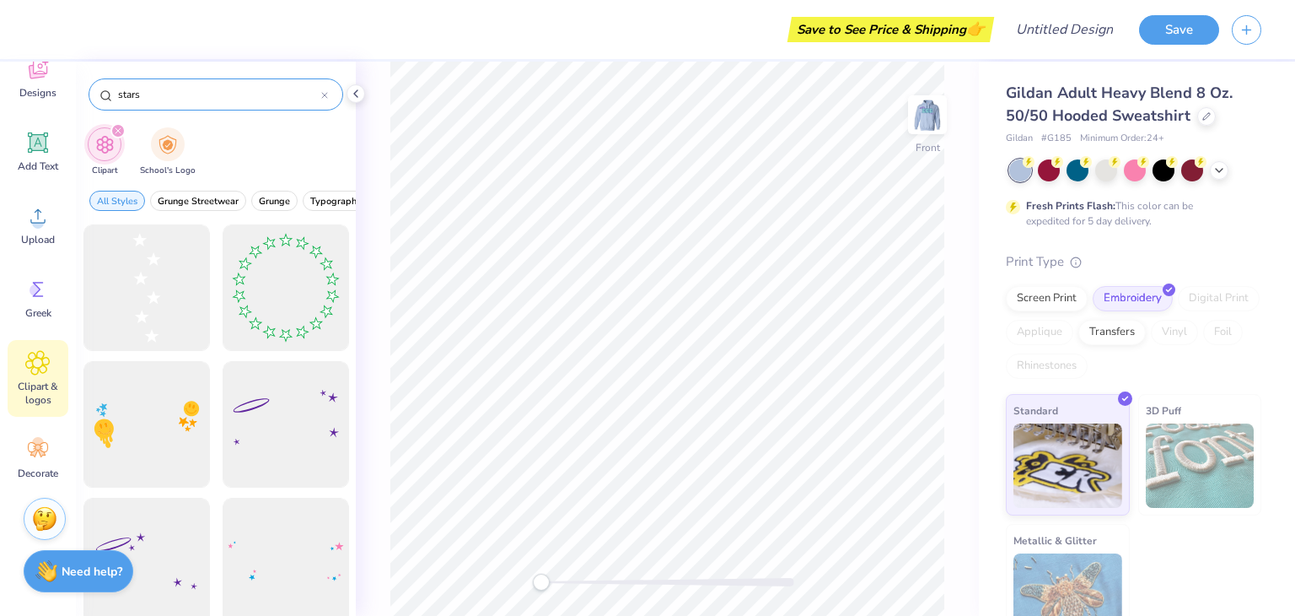
click at [324, 92] on icon at bounding box center [324, 95] width 7 height 7
click at [248, 95] on input "text" at bounding box center [224, 94] width 216 height 17
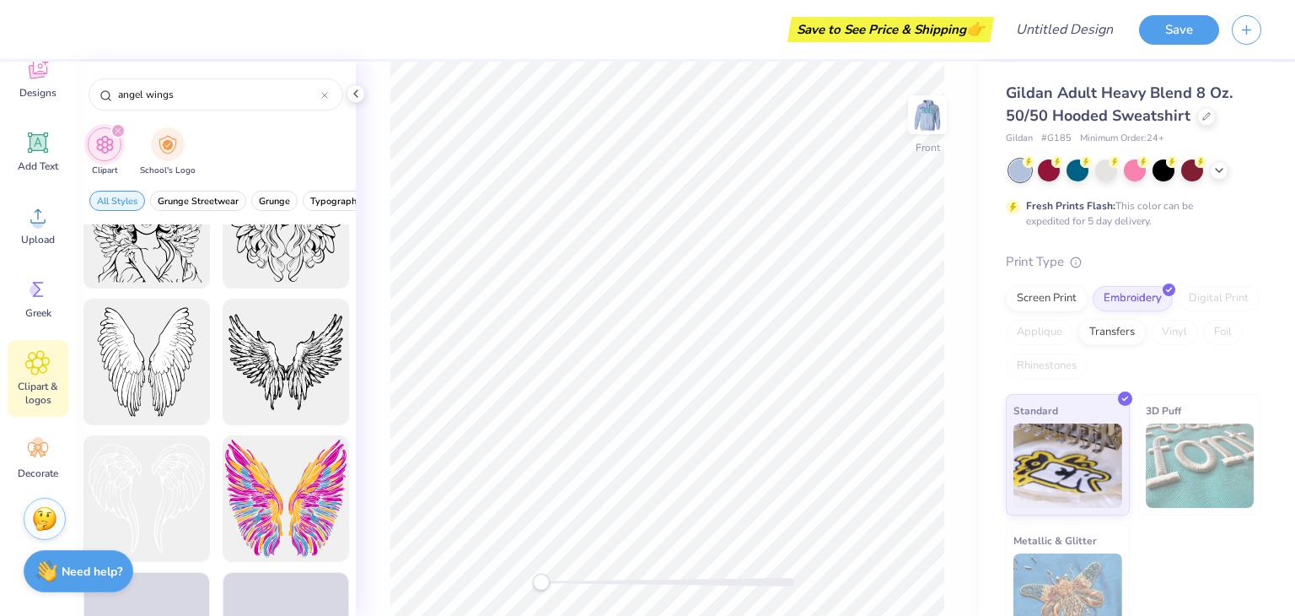
type input "angel wings"
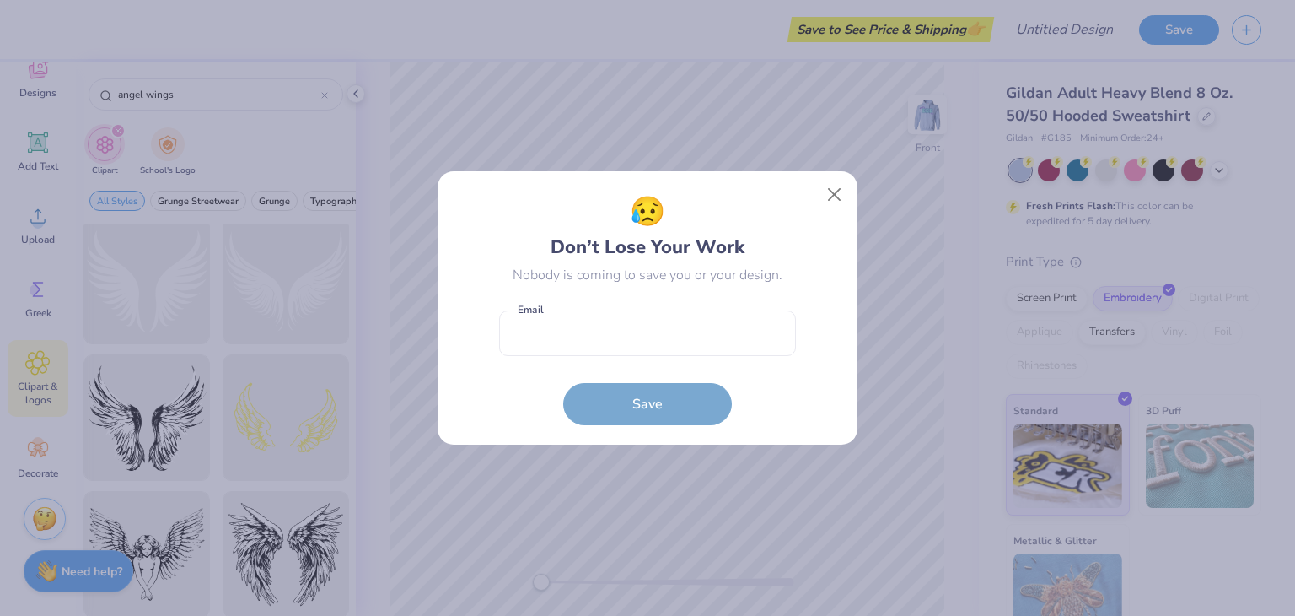
scroll to position [418, 0]
click at [826, 183] on button "Close" at bounding box center [835, 195] width 32 height 32
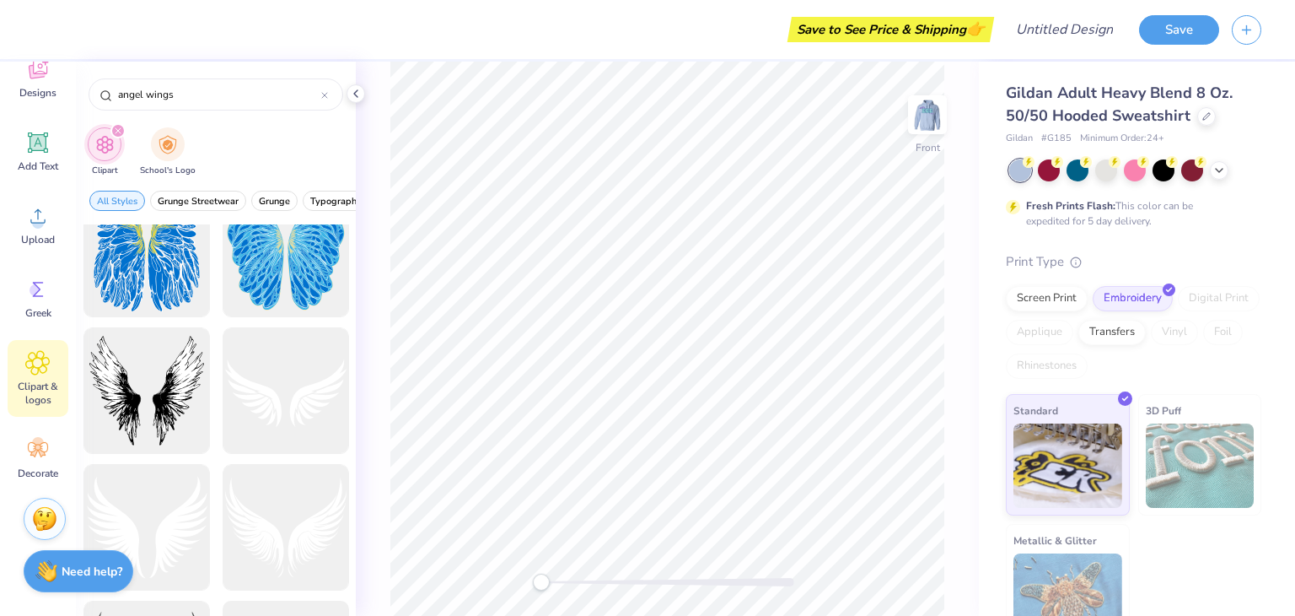
scroll to position [167, 0]
click at [148, 557] on div at bounding box center [146, 530] width 139 height 139
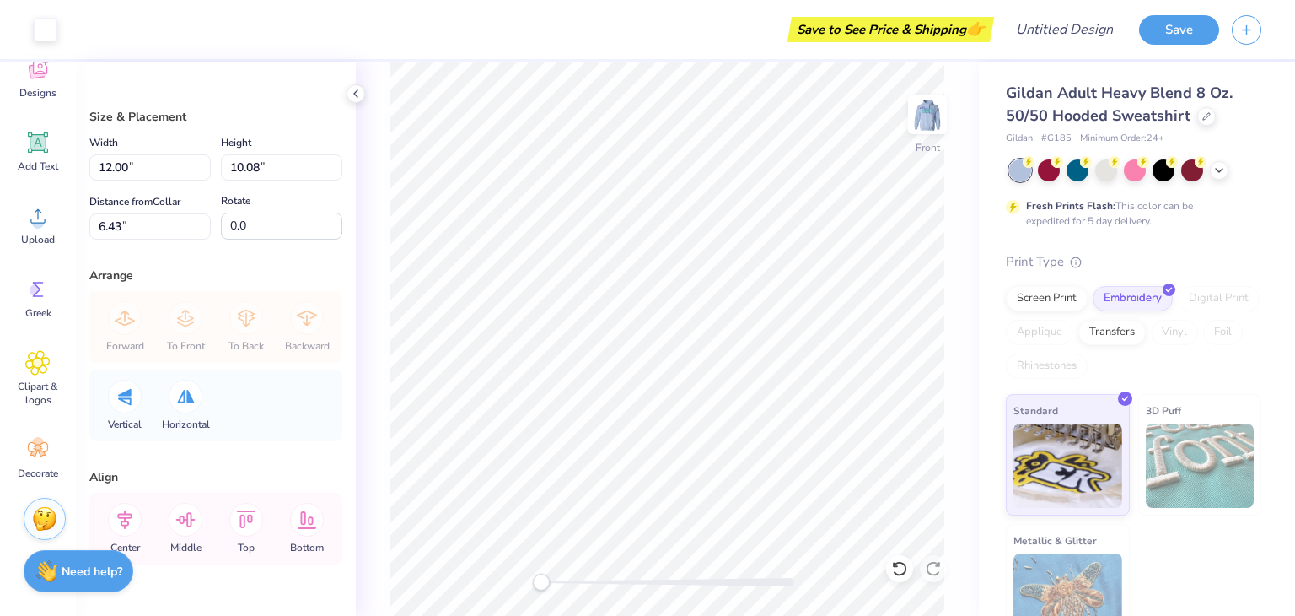
type input "6.52"
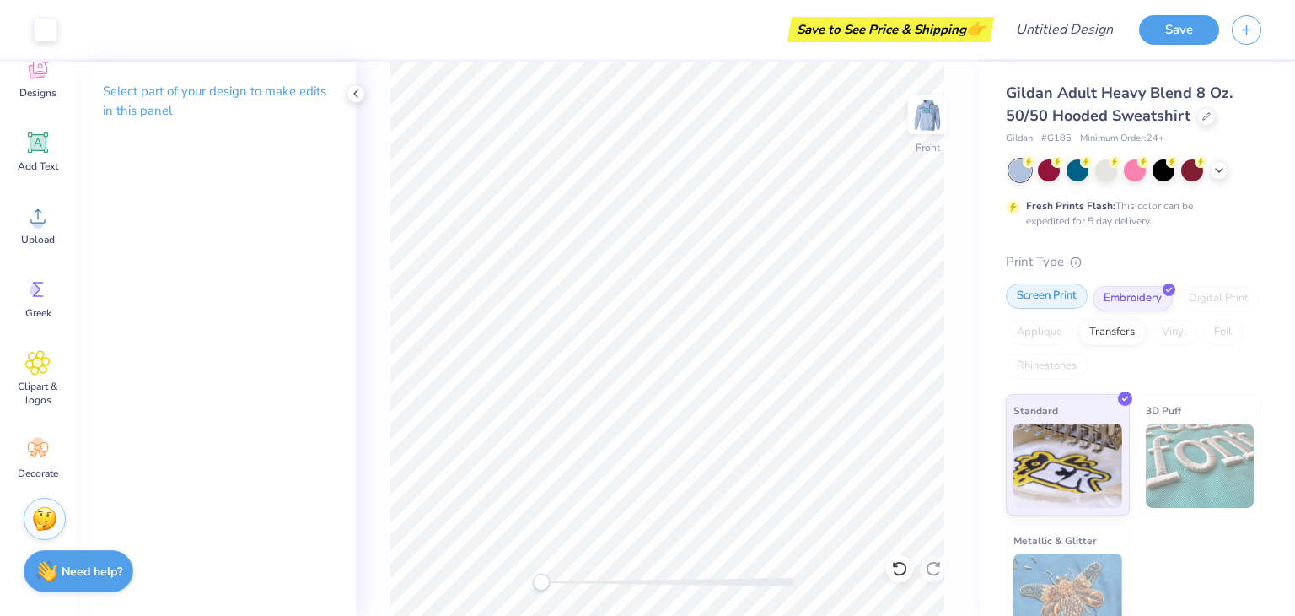
click at [1025, 299] on div "Screen Print" at bounding box center [1047, 295] width 82 height 25
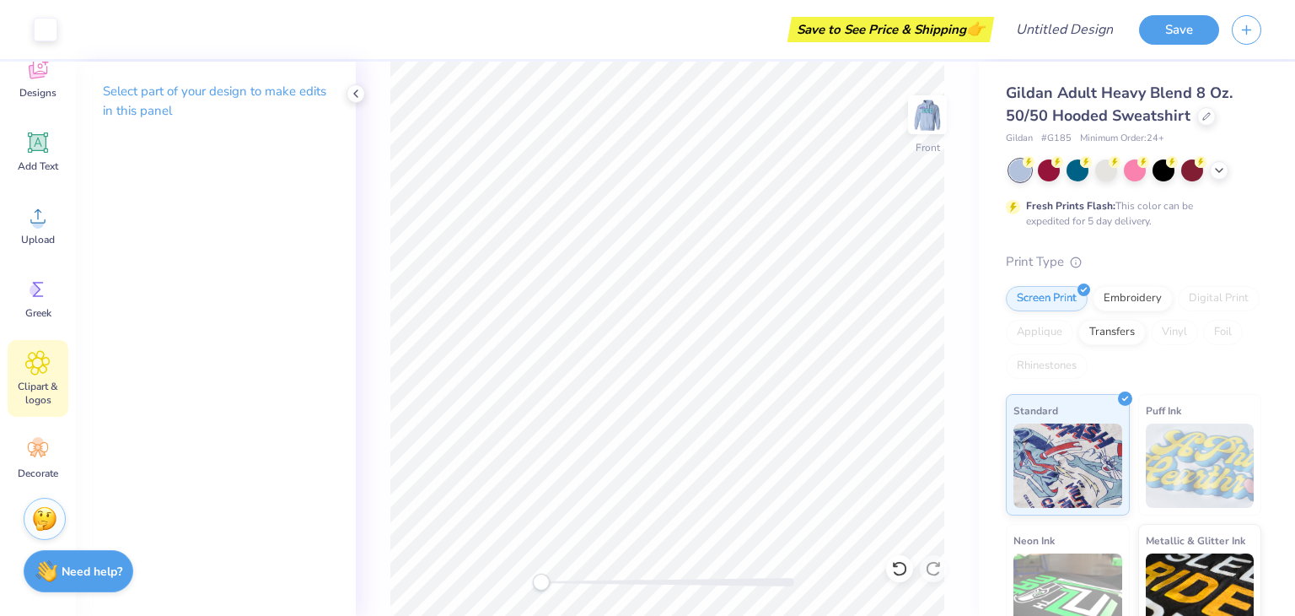
click at [30, 406] on div "Clipart & logos" at bounding box center [38, 378] width 61 height 77
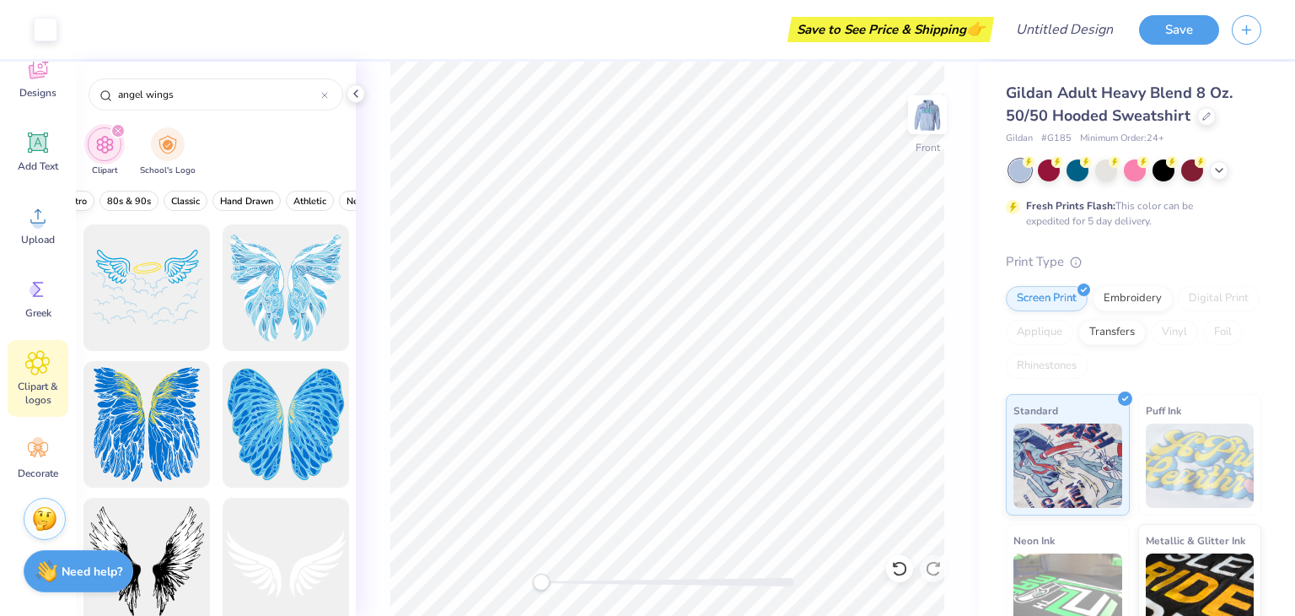
scroll to position [0, 492]
click at [175, 200] on span "Classic" at bounding box center [178, 201] width 29 height 13
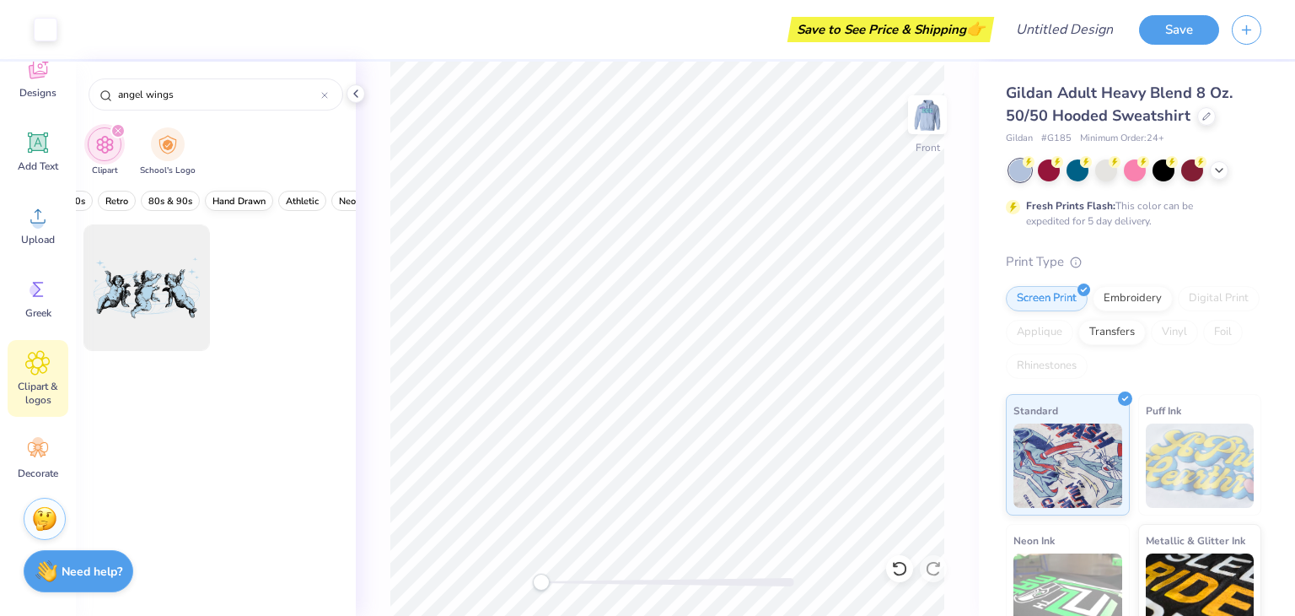
click at [221, 203] on span "Hand Drawn" at bounding box center [239, 201] width 53 height 13
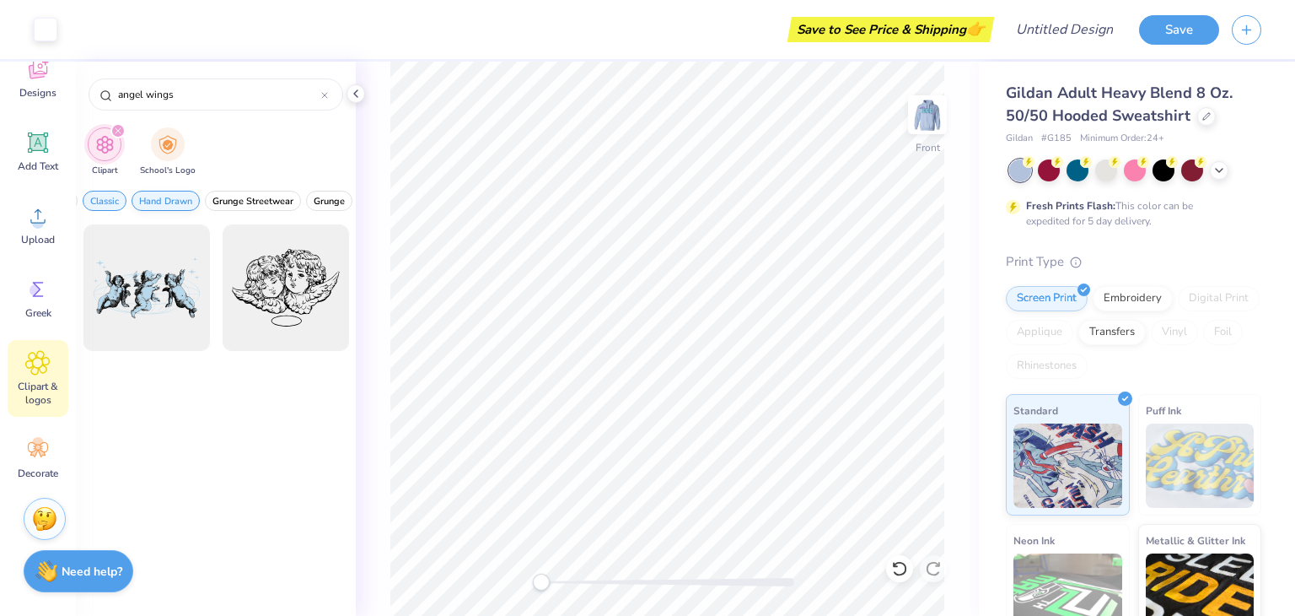
scroll to position [0, 0]
click at [174, 197] on span "Classic" at bounding box center [172, 201] width 29 height 13
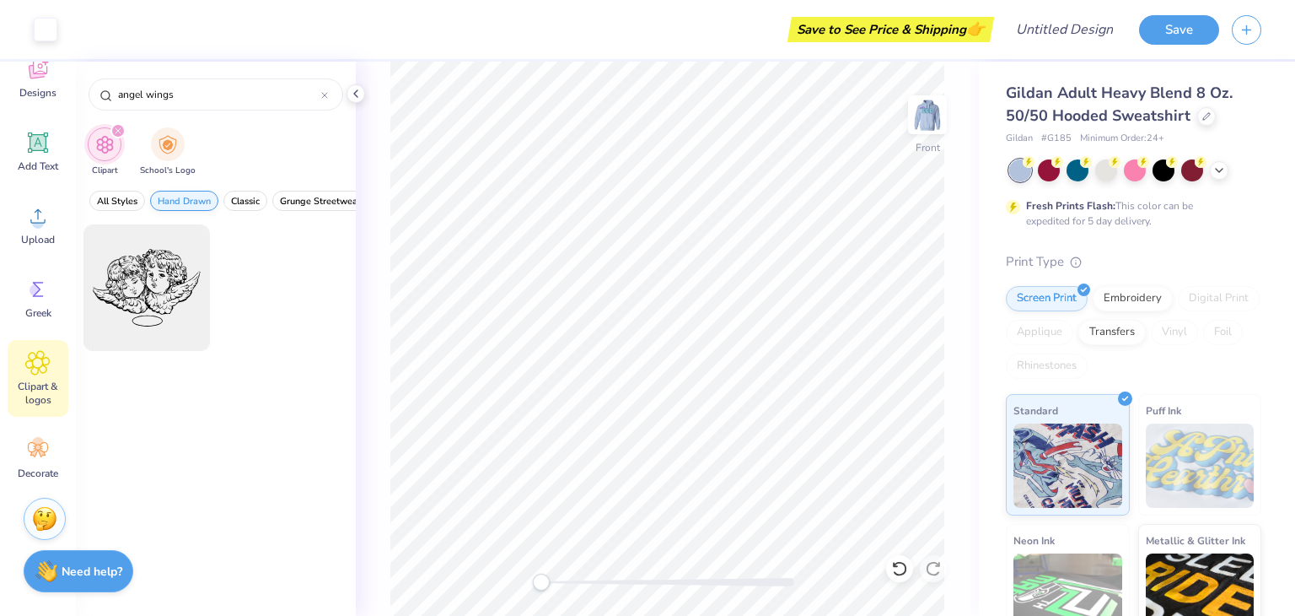
click at [163, 200] on span "Hand Drawn" at bounding box center [184, 201] width 53 height 13
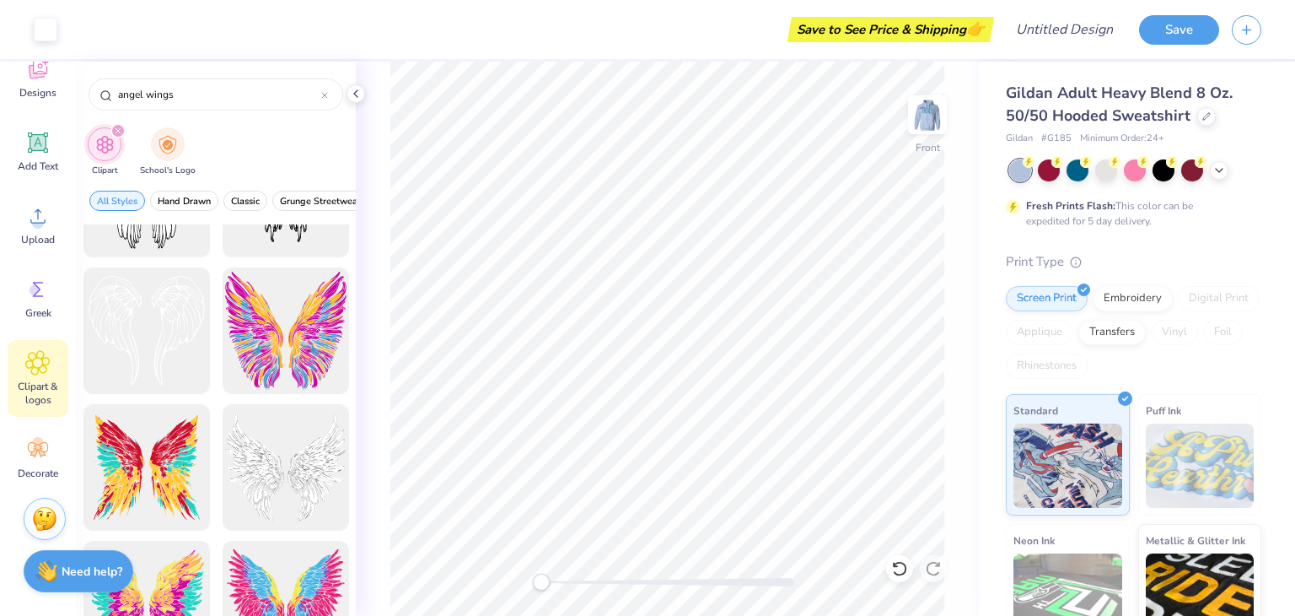
scroll to position [1196, 0]
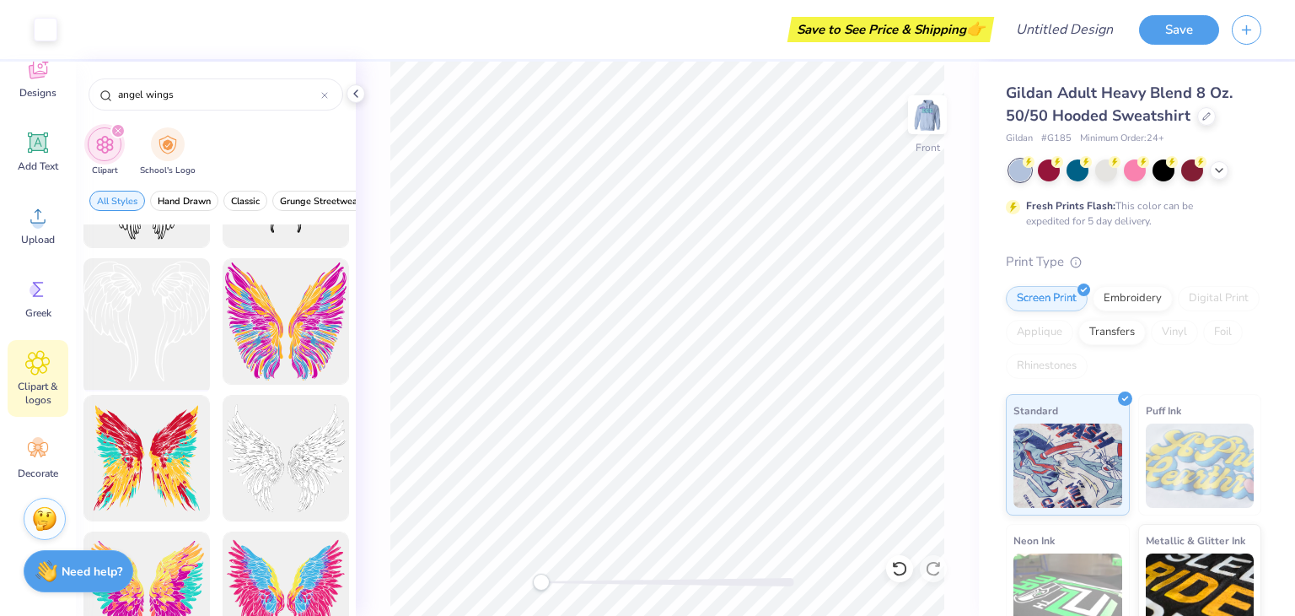
click at [151, 338] on div at bounding box center [146, 321] width 139 height 139
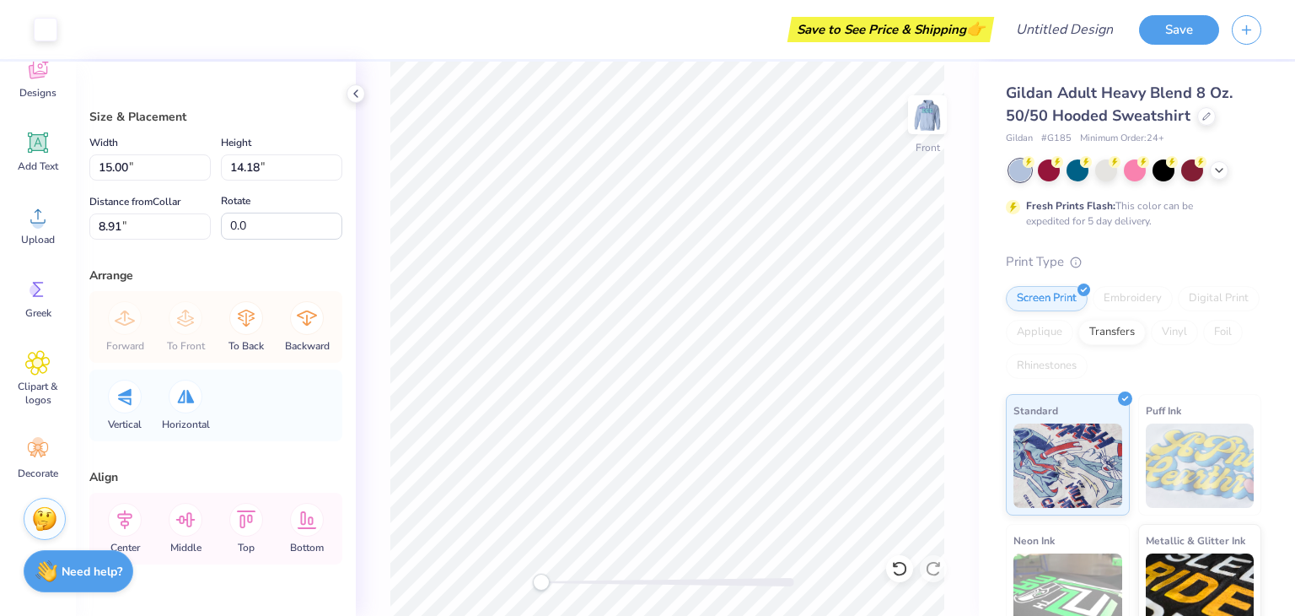
type input "5.80"
type input "10.08"
type input "6.52"
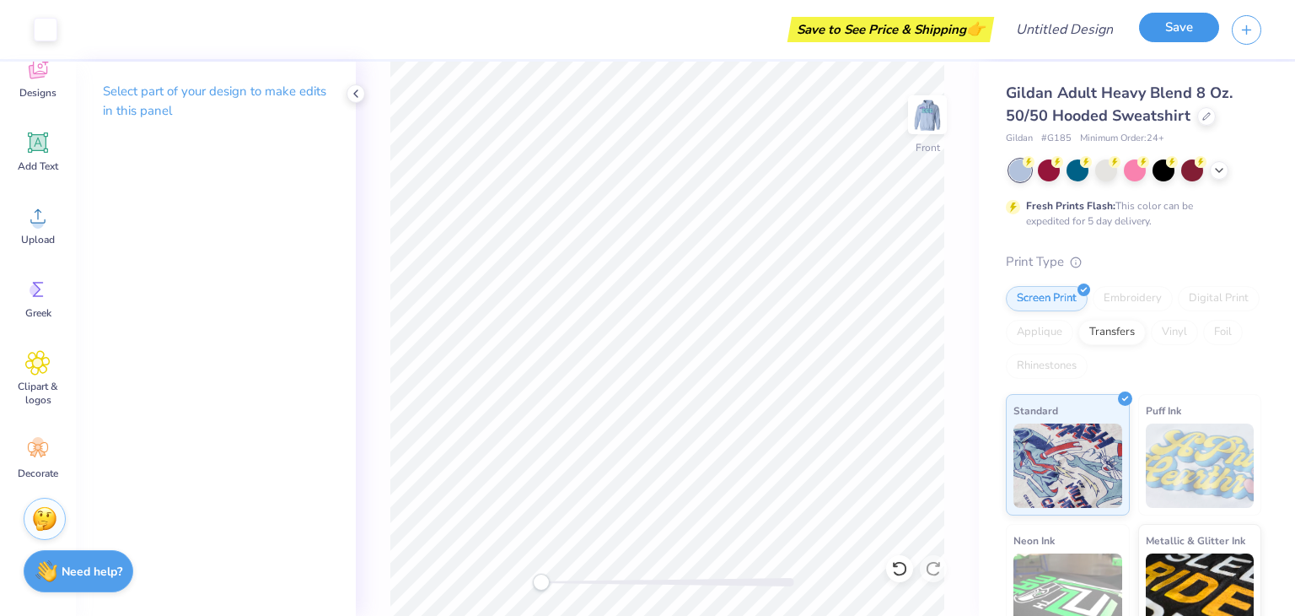
click at [1167, 36] on button "Save" at bounding box center [1179, 28] width 80 height 30
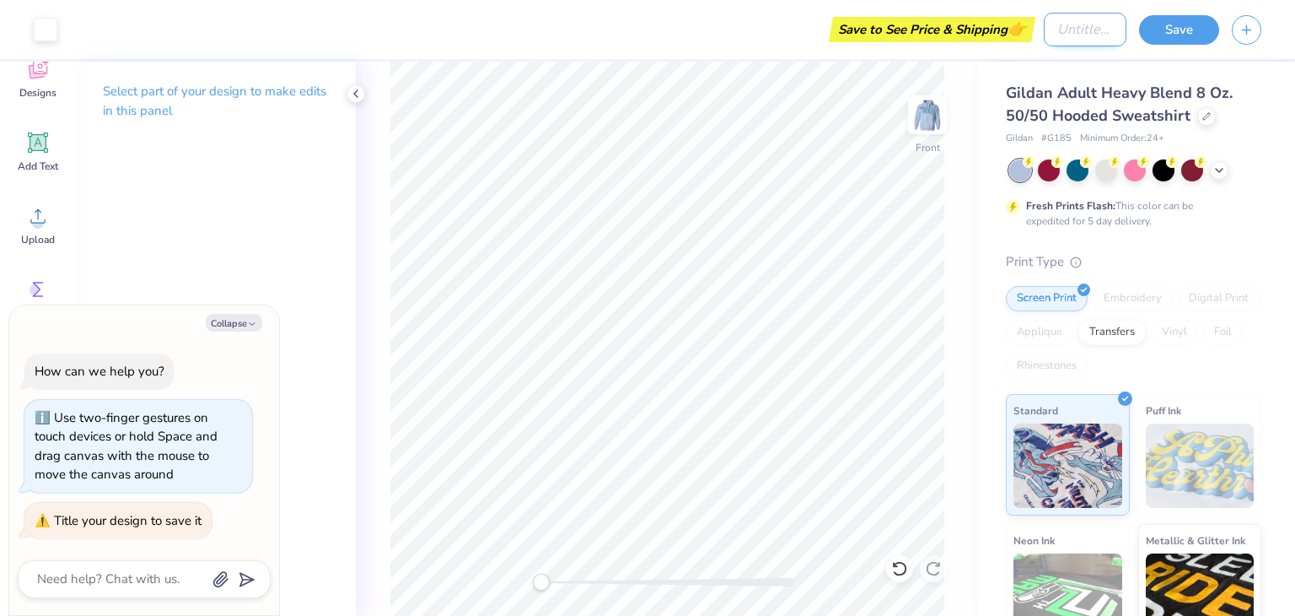
type textarea "x"
click at [1044, 25] on input "Design Title" at bounding box center [1085, 30] width 83 height 34
type input "A"
type textarea "x"
type input "An"
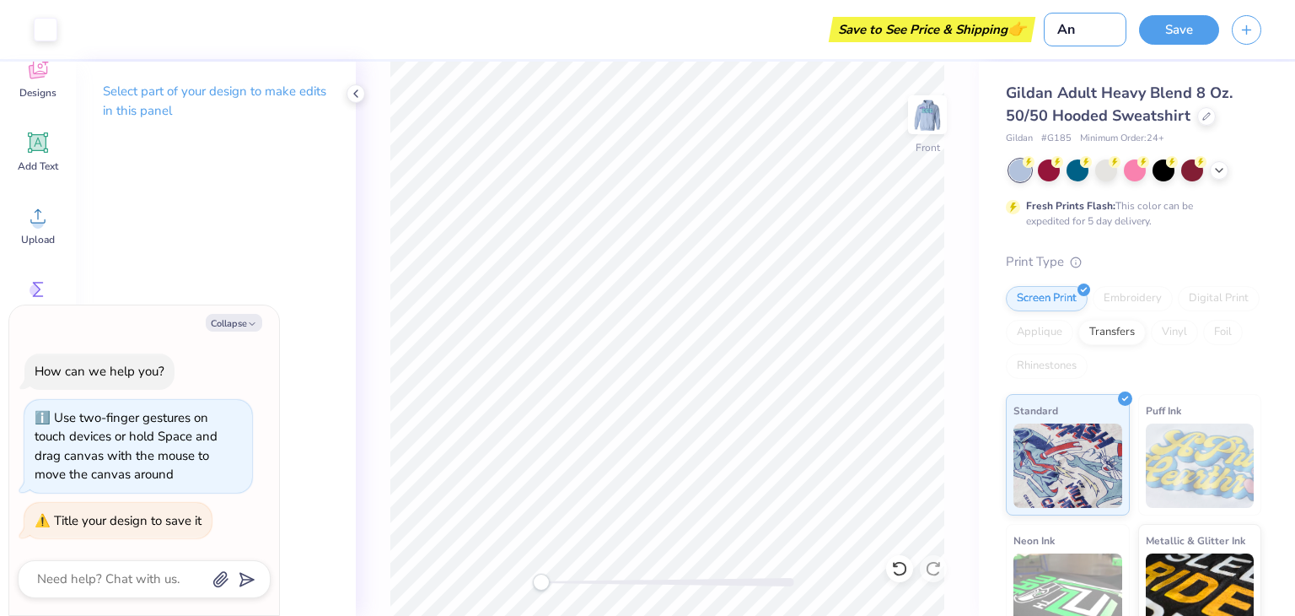
type textarea "x"
type input "Ang"
type textarea "x"
type input "Ange"
type textarea "x"
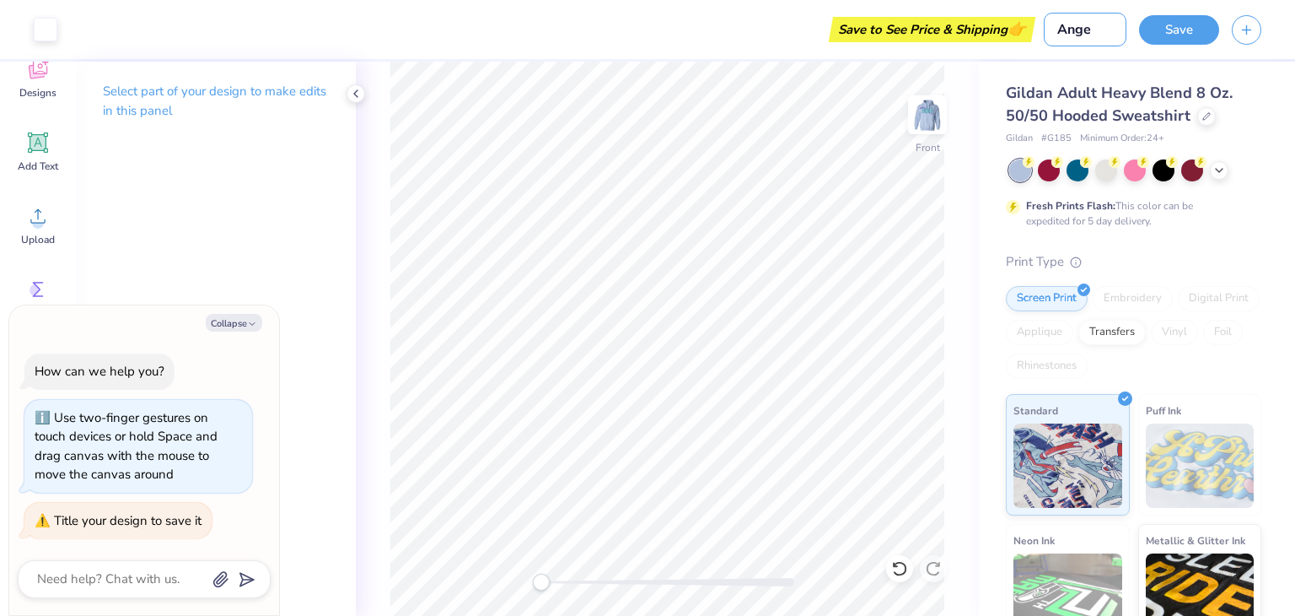
type input "Angel"
type textarea "x"
type input "Angel"
type textarea "x"
type input "Angel C"
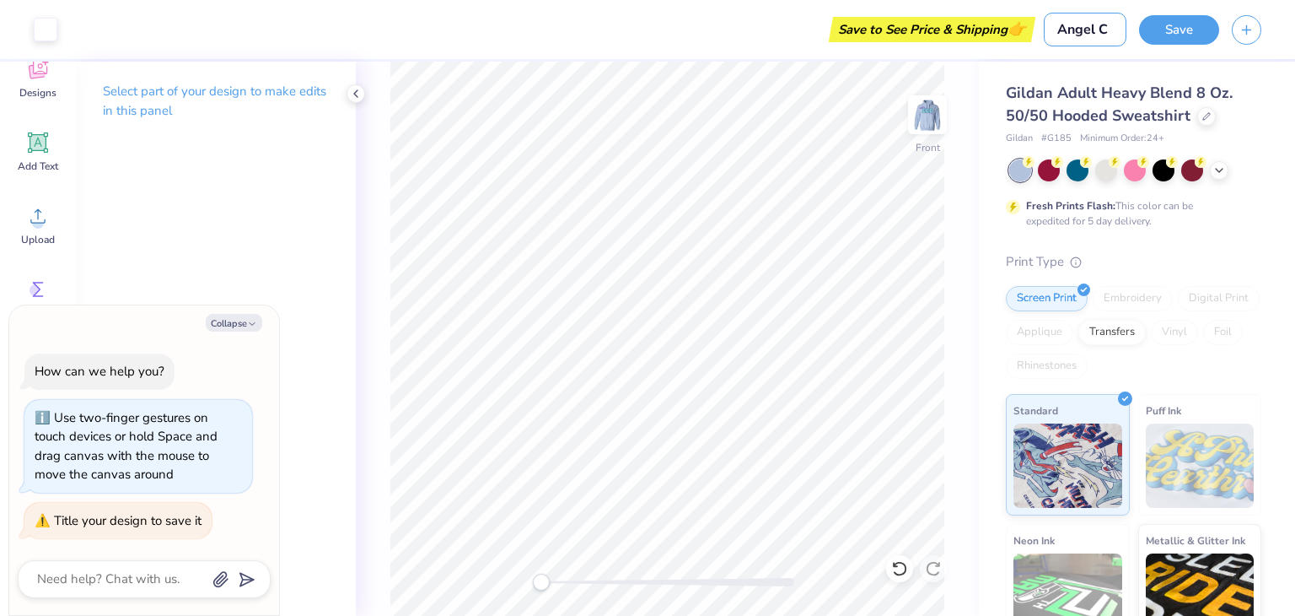
type textarea "x"
type input "Angel Ce"
type textarea "x"
type input "[PERSON_NAME]"
type textarea "x"
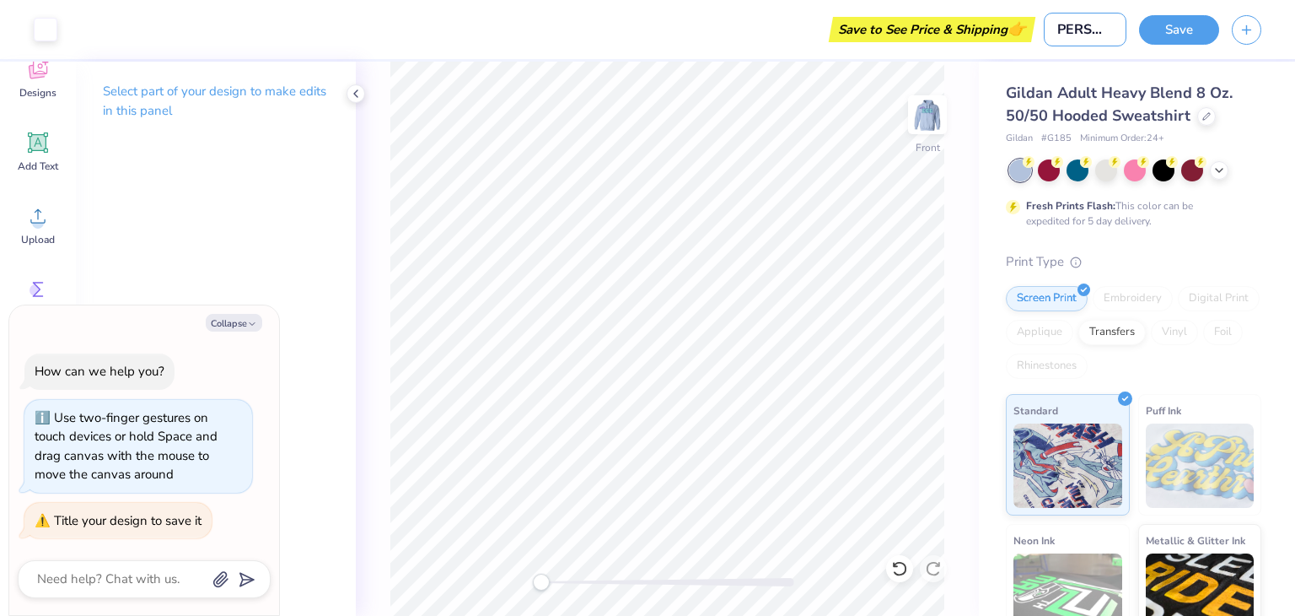
type input "Angel Cels"
type textarea "x"
type input "[PERSON_NAME]"
type textarea "x"
type input "[PERSON_NAME]"
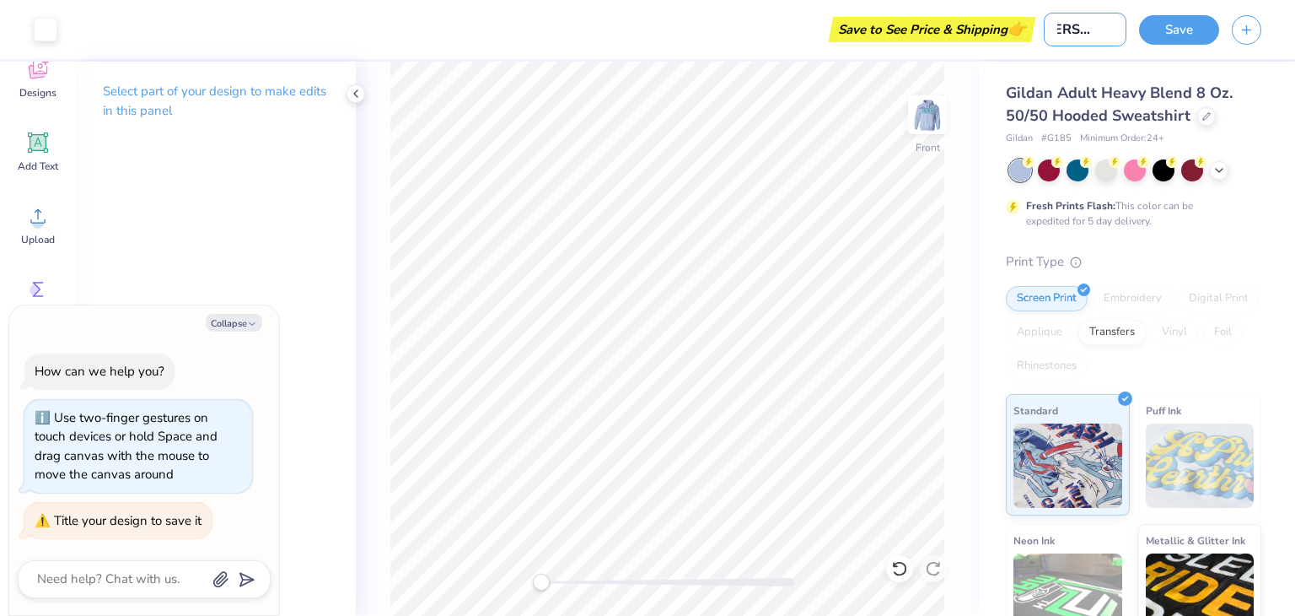
type textarea "x"
type input "[PERSON_NAME]"
type textarea "x"
type input "[PERSON_NAME]"
type textarea "x"
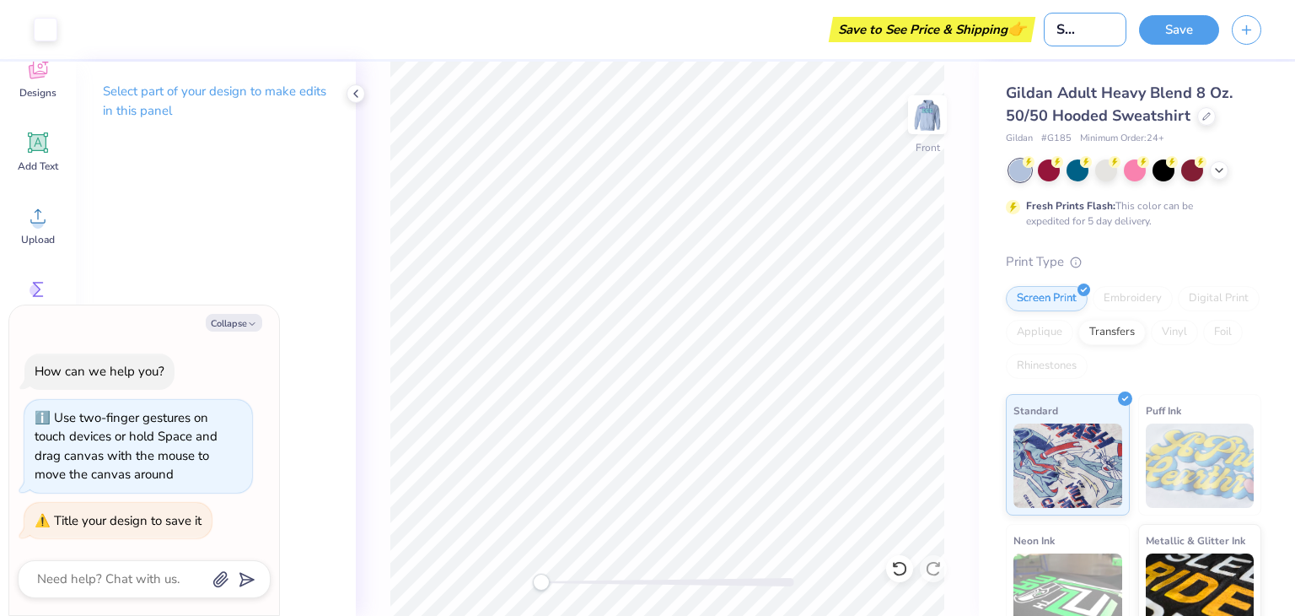
type input "[PERSON_NAME]"
type textarea "x"
type input "Angel Celstial F"
type textarea "x"
type input "Angel Celstial Fa"
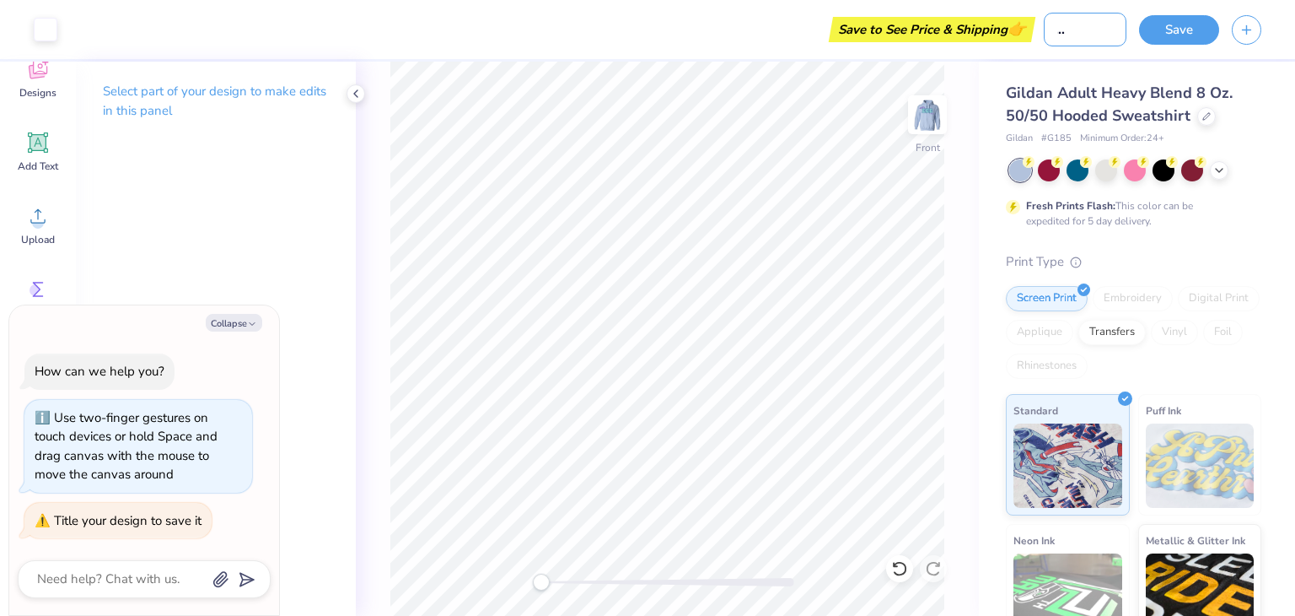
type textarea "x"
type input "Angel Celstial Fam"
type textarea "x"
type input "Angel Celstial Fam"
type textarea "x"
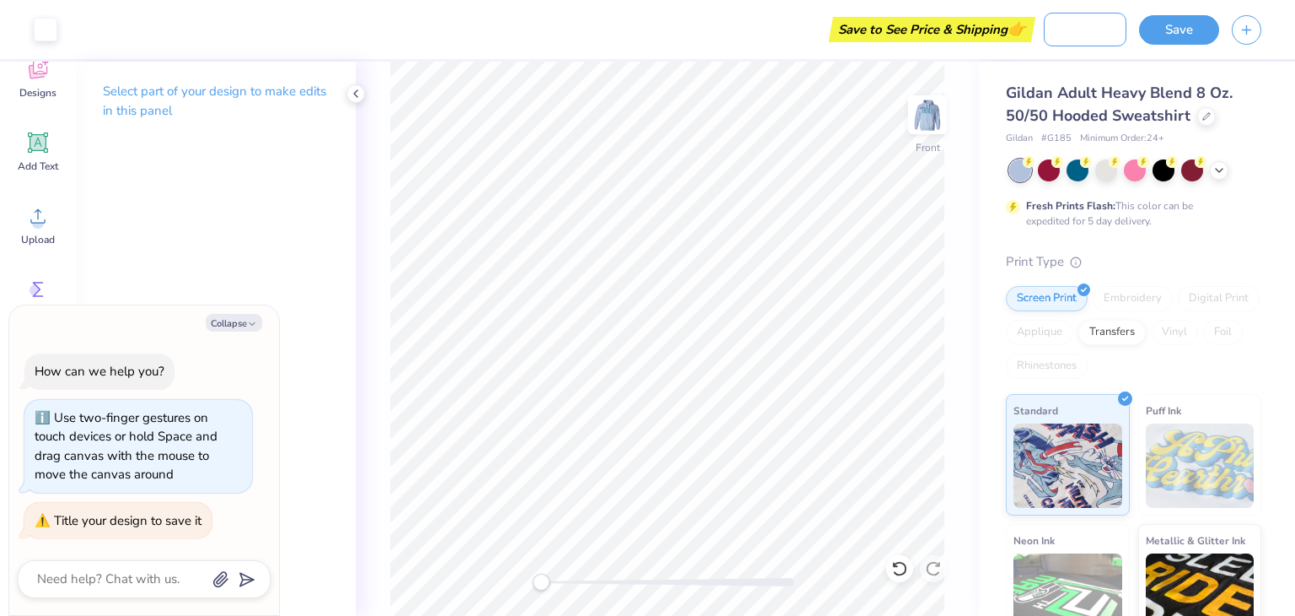
type input "Angel Celstial Fam L"
type textarea "x"
type input "Angel Celstial Fam [PERSON_NAME]"
type textarea "x"
type input "Angel Celstial Fam [PERSON_NAME]"
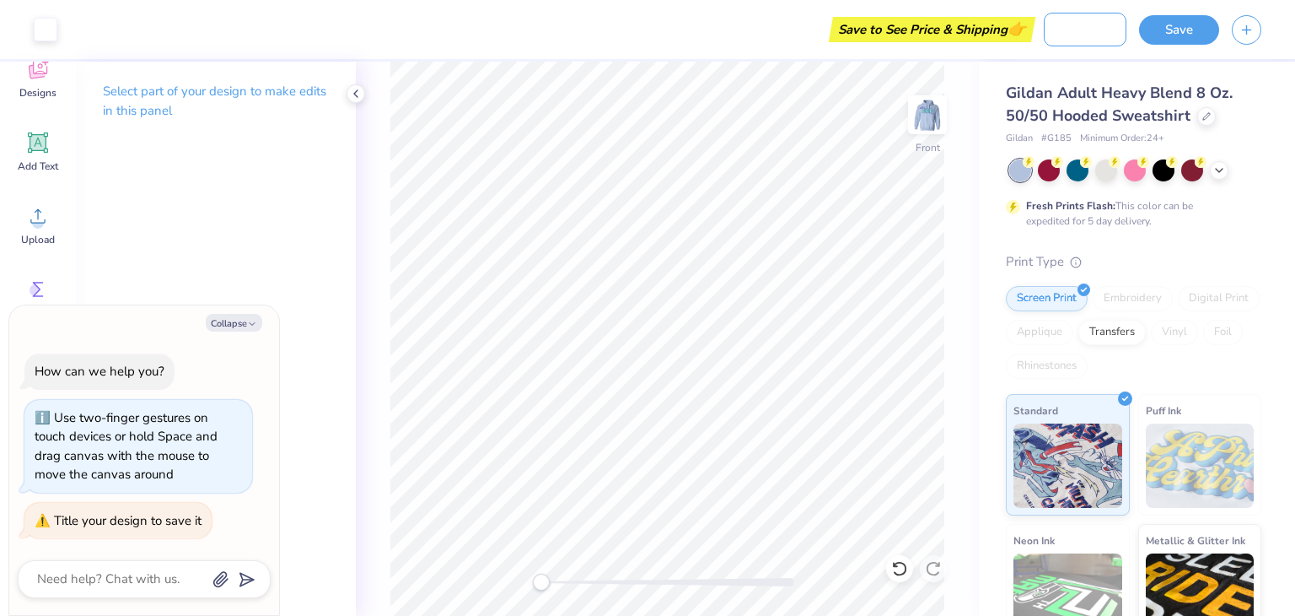
type textarea "x"
type input "Angel Celstial Fam Line"
type textarea "x"
type input "Angel Celstial Fam Line"
type textarea "x"
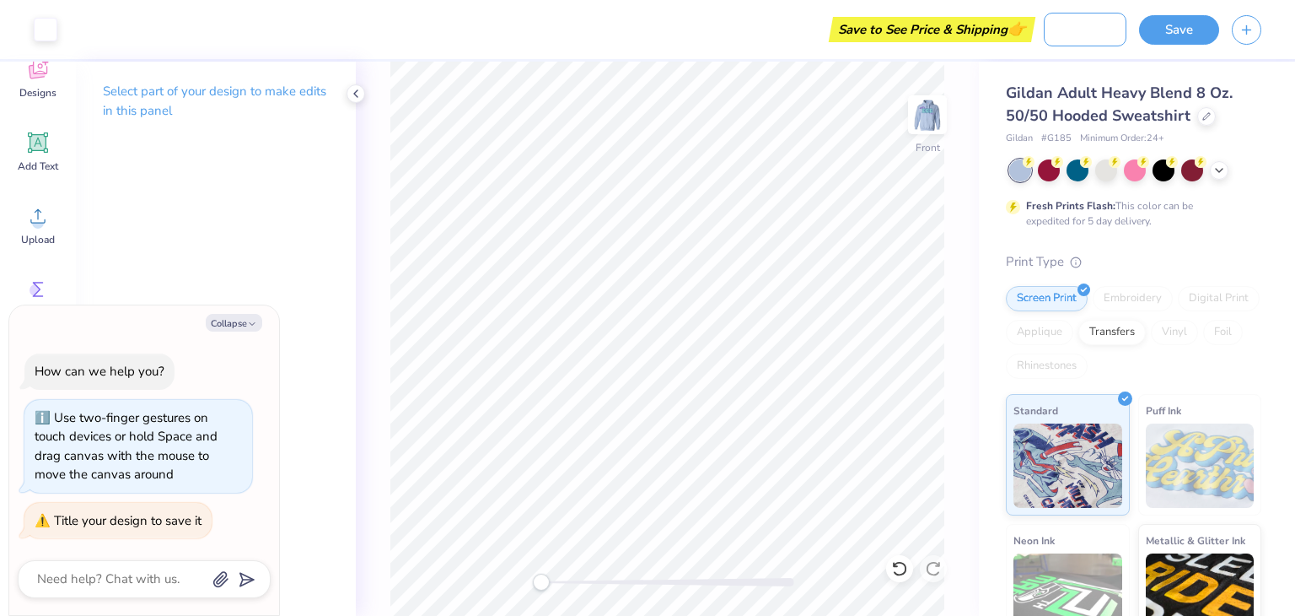
type input "Angel Celstial Fam Line s"
type textarea "x"
type input "Angel Celstial Fam Line sw"
type textarea "x"
type input "Angel Celstial Fam Line swe"
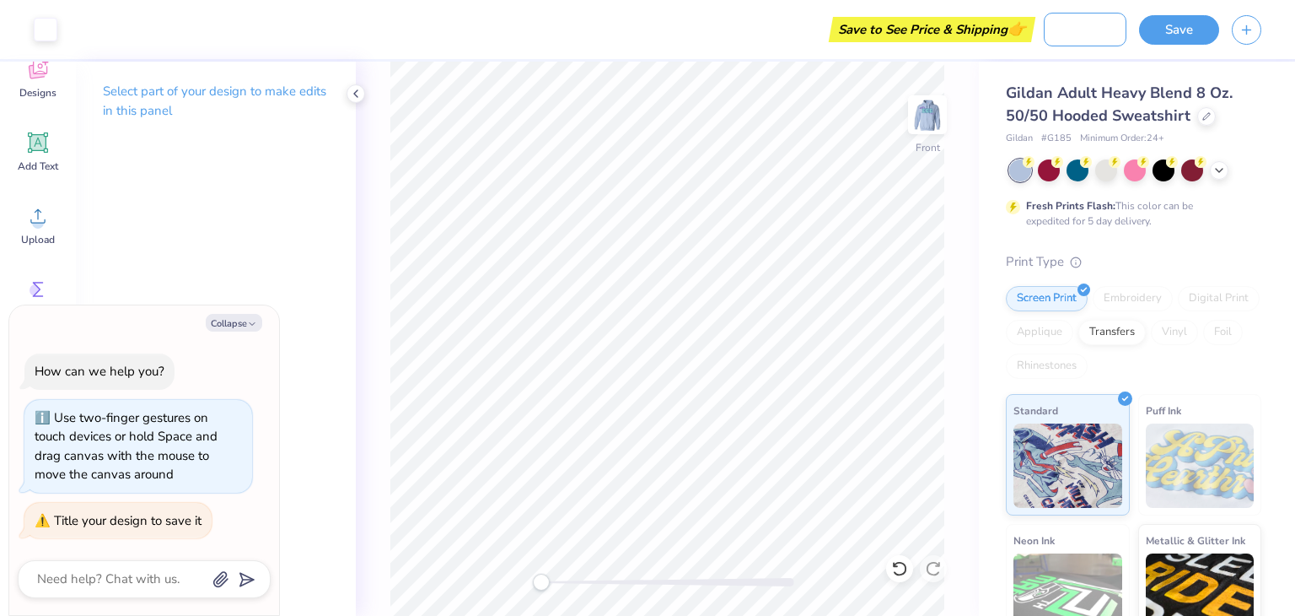
type textarea "x"
type input "Angel Celstial Fam Line swea"
type textarea "x"
type input "Angel Celstial Fam Line sweat"
type textarea "x"
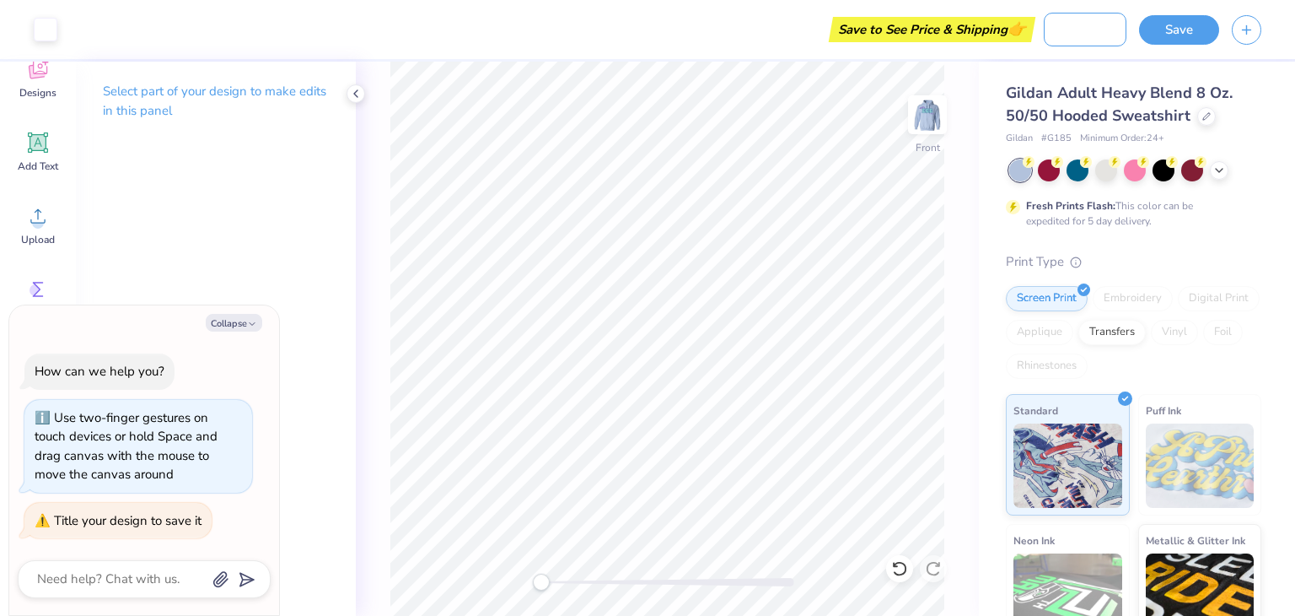
type input "Angel Celstial Fam Line sweats"
type textarea "x"
type input "Angel Celstial Fam Line sweatsh"
type textarea "x"
type input "Angel Celstial Fam Line sweatshi"
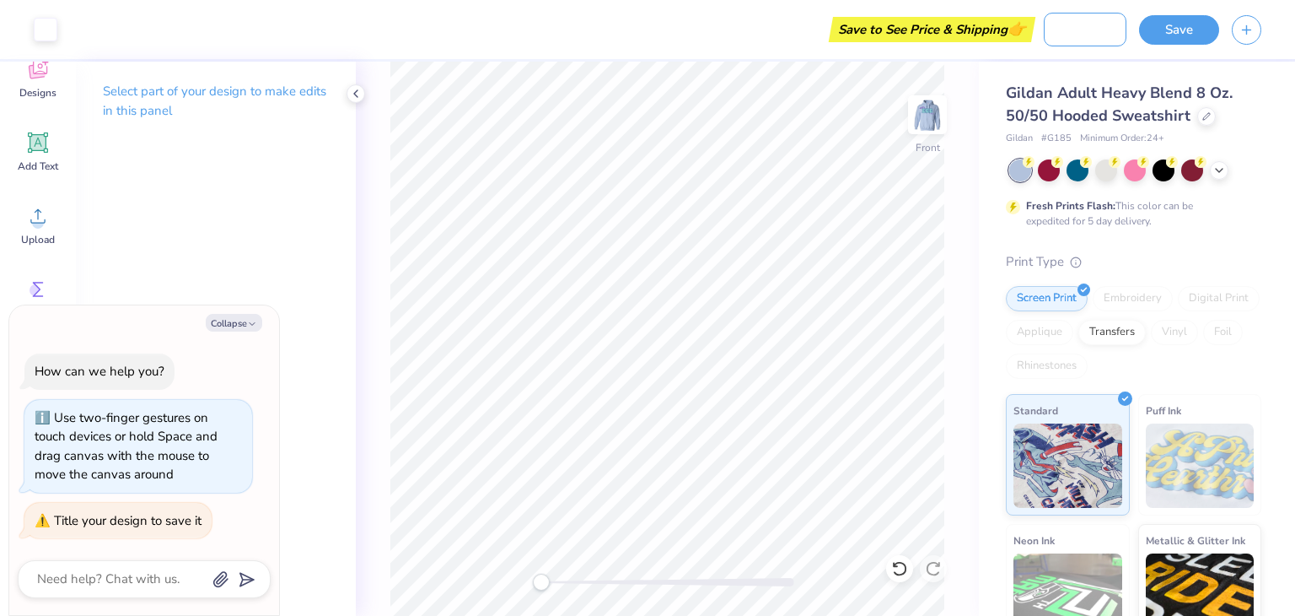
type textarea "x"
type input "Angel Celstial Fam Line sweatshir"
type textarea "x"
type input "Angel Celstial Fam Line sweatshirt"
type textarea "x"
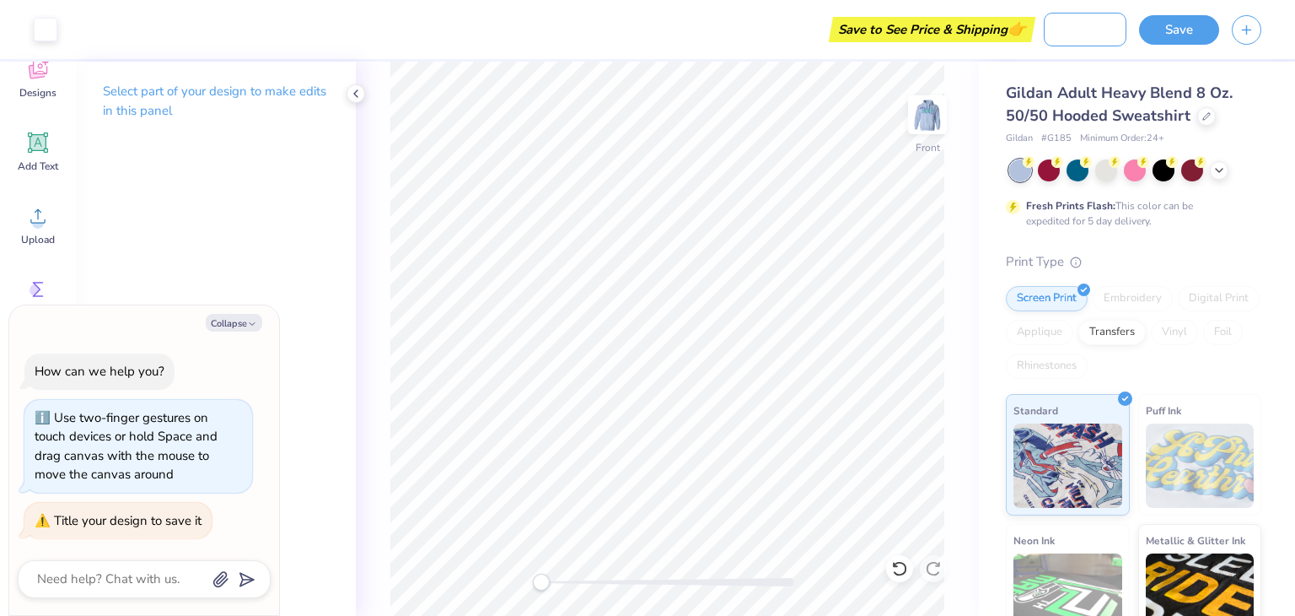
type input "Angel Celstial Fam Line sweatshirts"
type textarea "x"
click at [1068, 27] on input "Angel Celstial Fam Line sweatshirts" at bounding box center [1085, 30] width 83 height 34
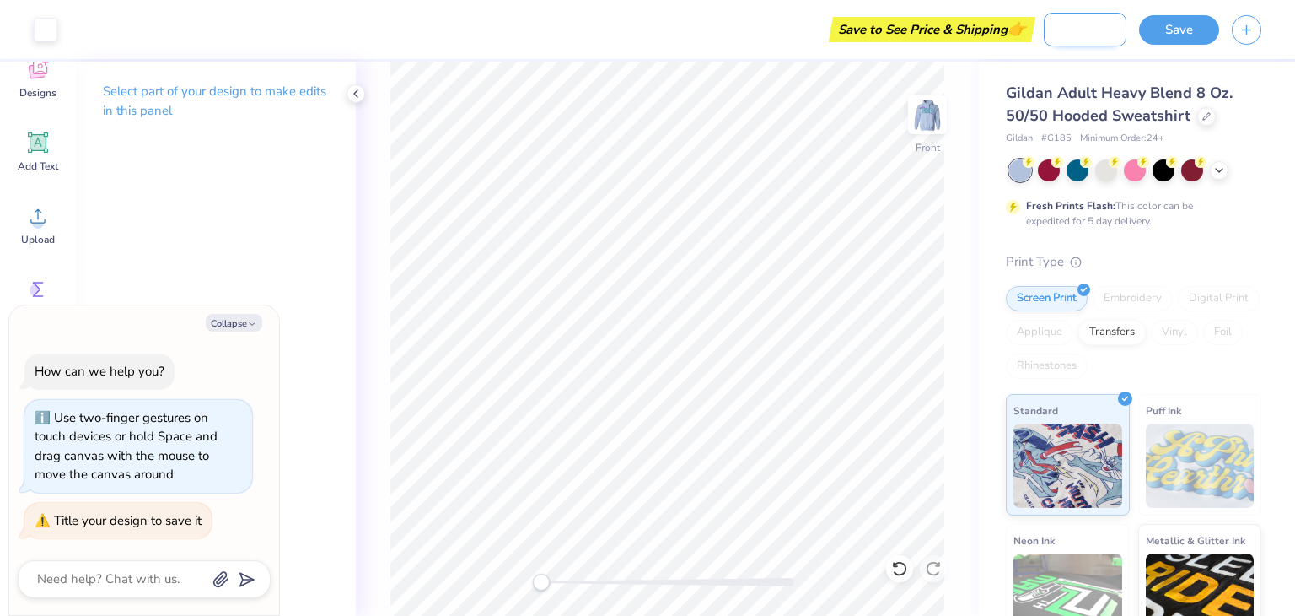
type input "Angel Celestial Fam Line sweatshirts"
type textarea "x"
type input "Angel Celestial Fam Line sweatshirts"
click at [1178, 35] on button "Save" at bounding box center [1179, 28] width 80 height 30
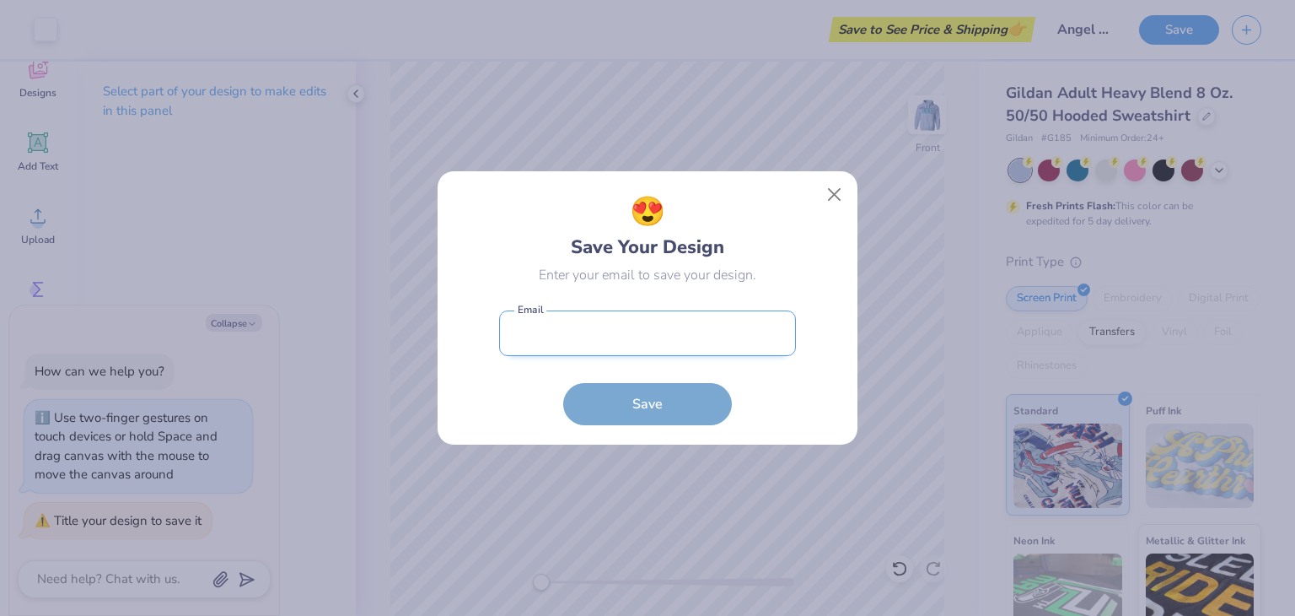
click at [664, 325] on input "email" at bounding box center [647, 333] width 297 height 46
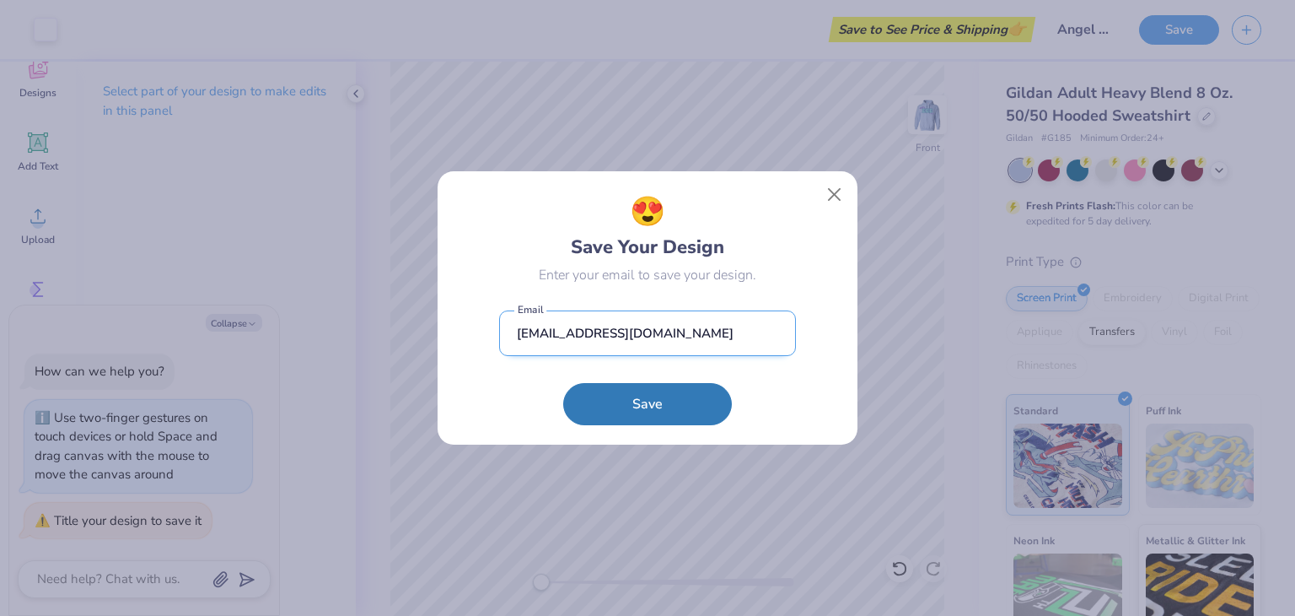
click at [595, 327] on input "[EMAIL_ADDRESS][DOMAIN_NAME]" at bounding box center [647, 333] width 297 height 46
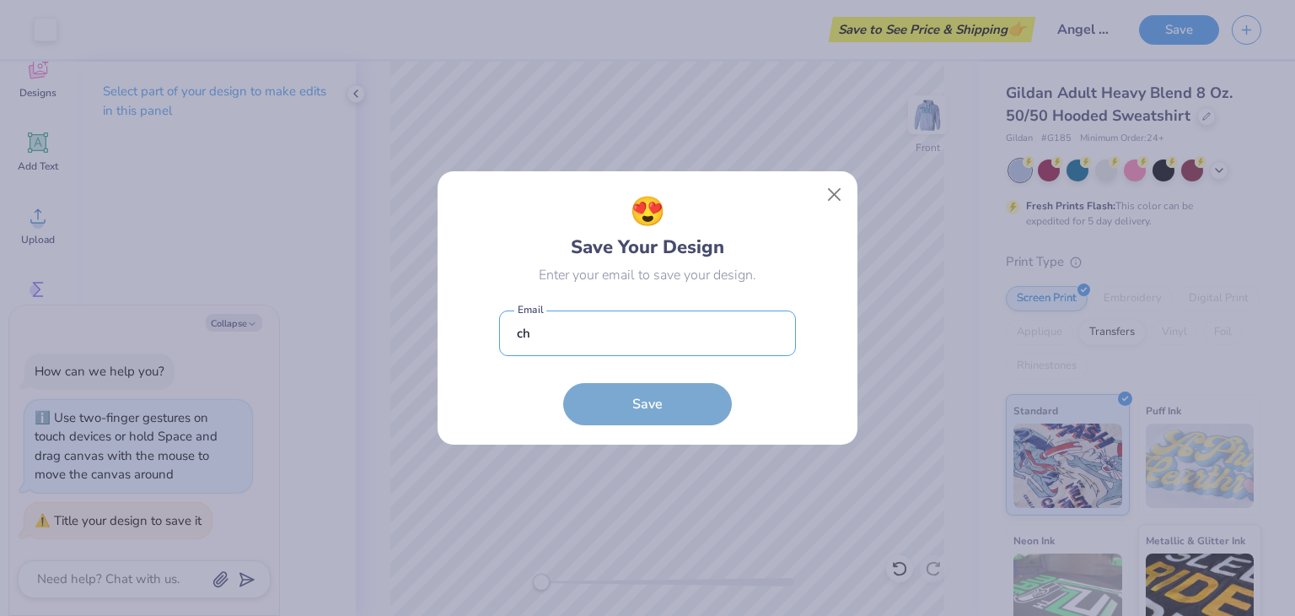
type input "[EMAIL_ADDRESS][DOMAIN_NAME]"
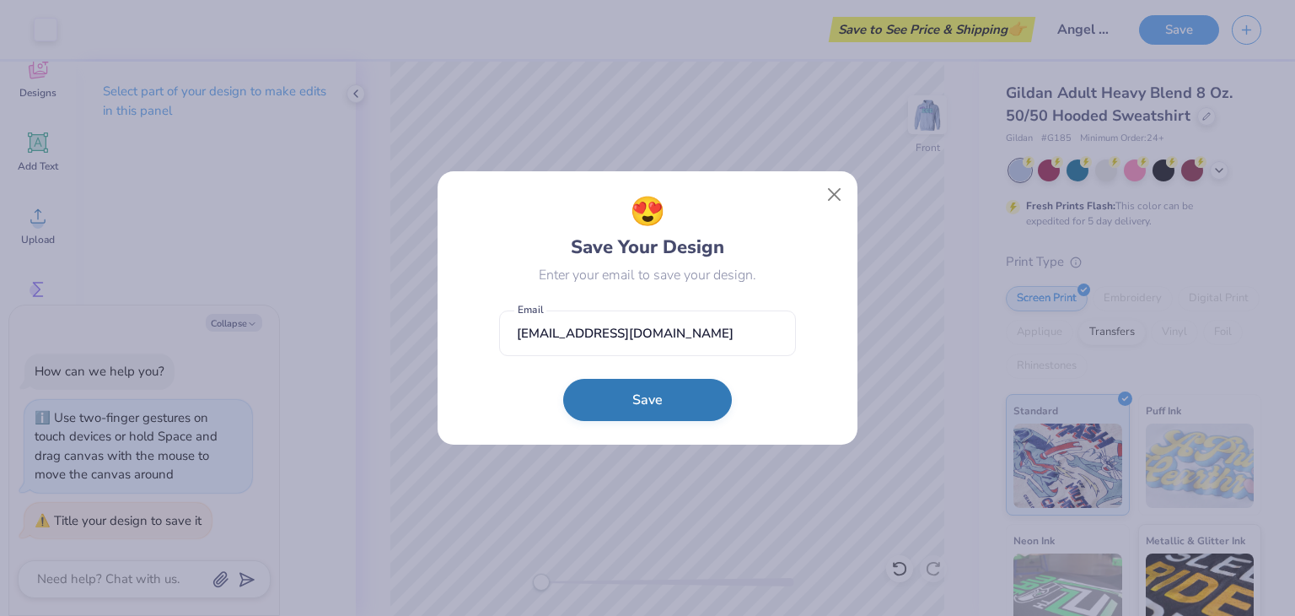
click at [643, 395] on button "Save" at bounding box center [647, 400] width 169 height 42
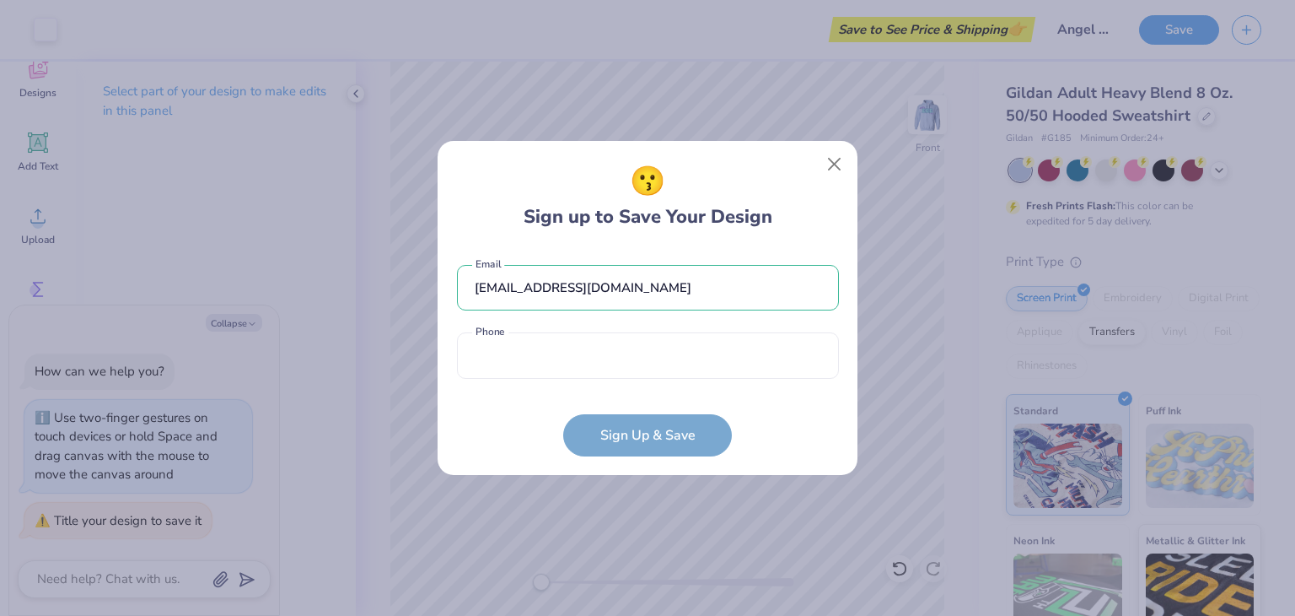
type textarea "x"
